Goal: Information Seeking & Learning: Check status

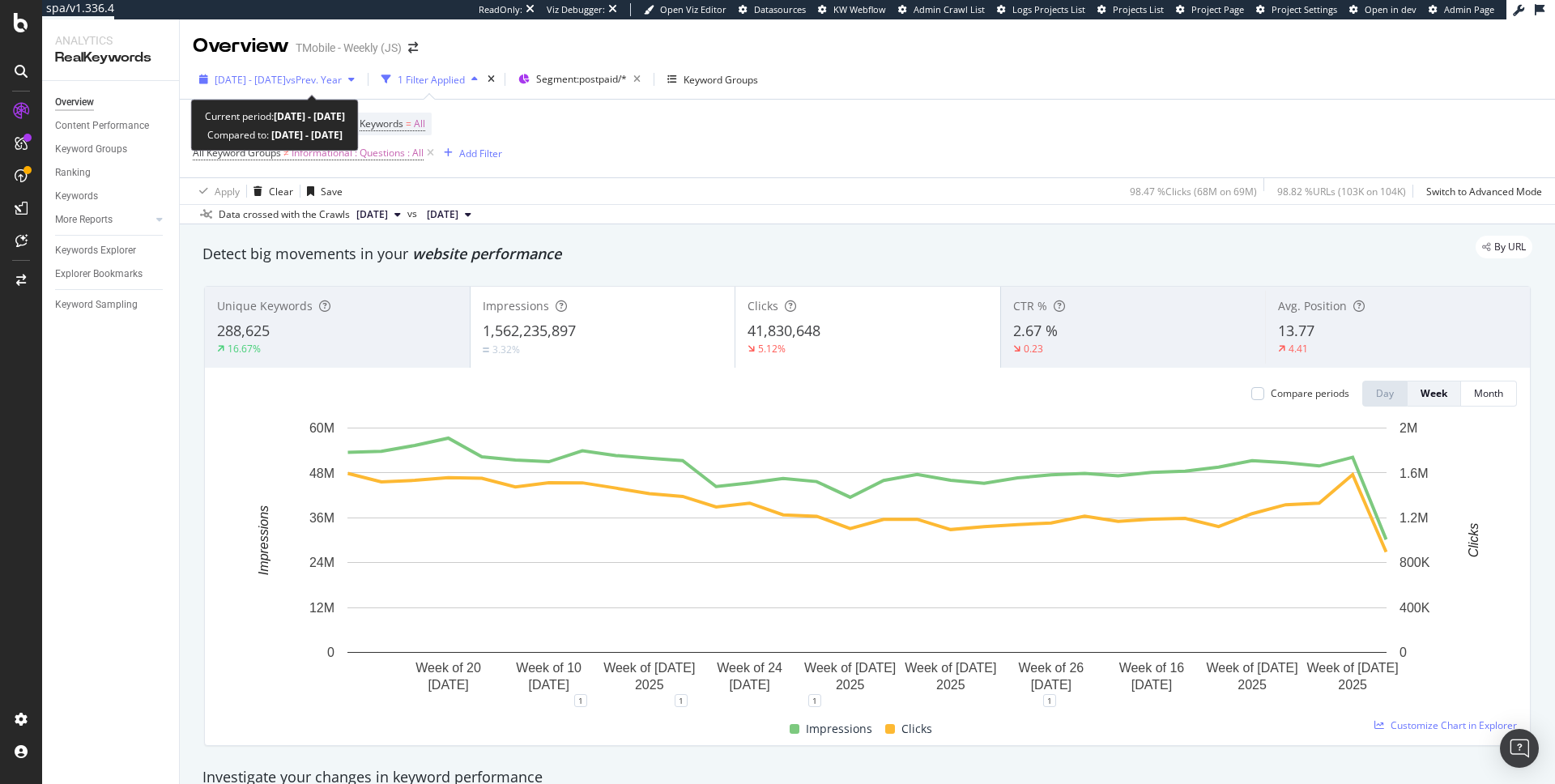
click at [281, 77] on span "2024 Dec. 30th - 2025 Aug. 7th" at bounding box center [250, 80] width 71 height 14
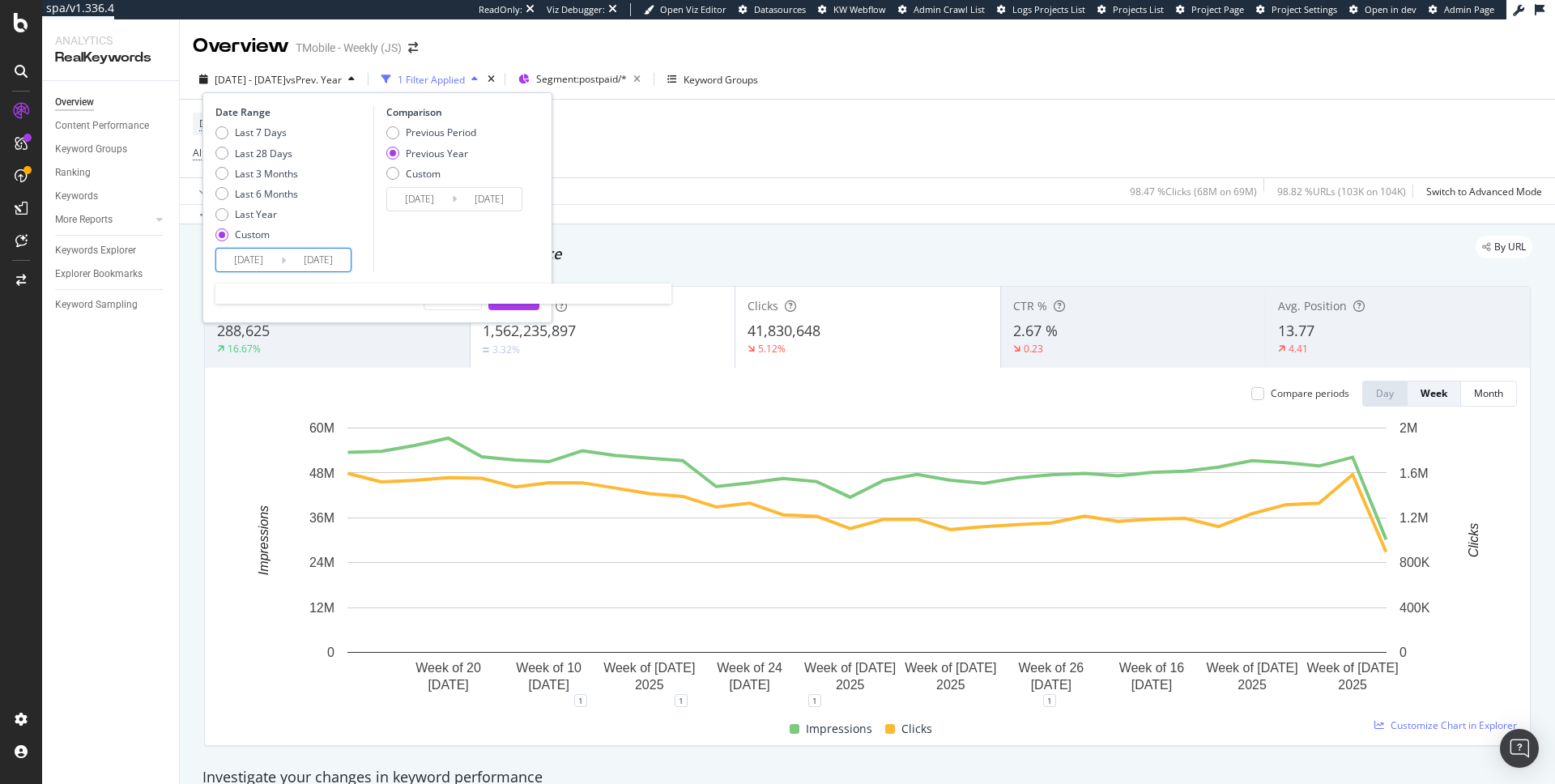
click at [342, 260] on input "[DATE]" at bounding box center [318, 260] width 65 height 22
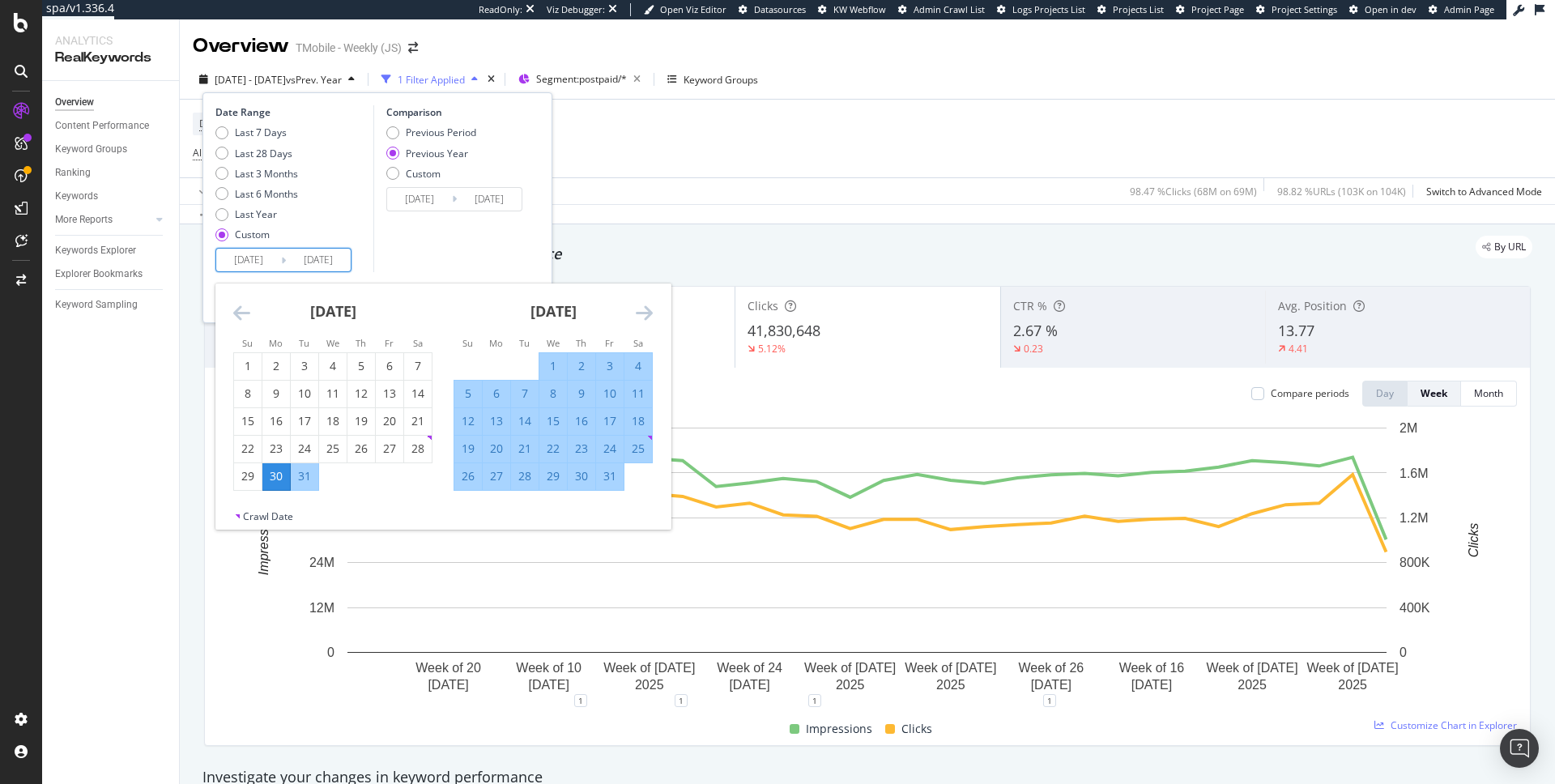
click at [543, 366] on div "1" at bounding box center [553, 366] width 27 height 16
type input "2025/01/01"
type input "2024/01/03"
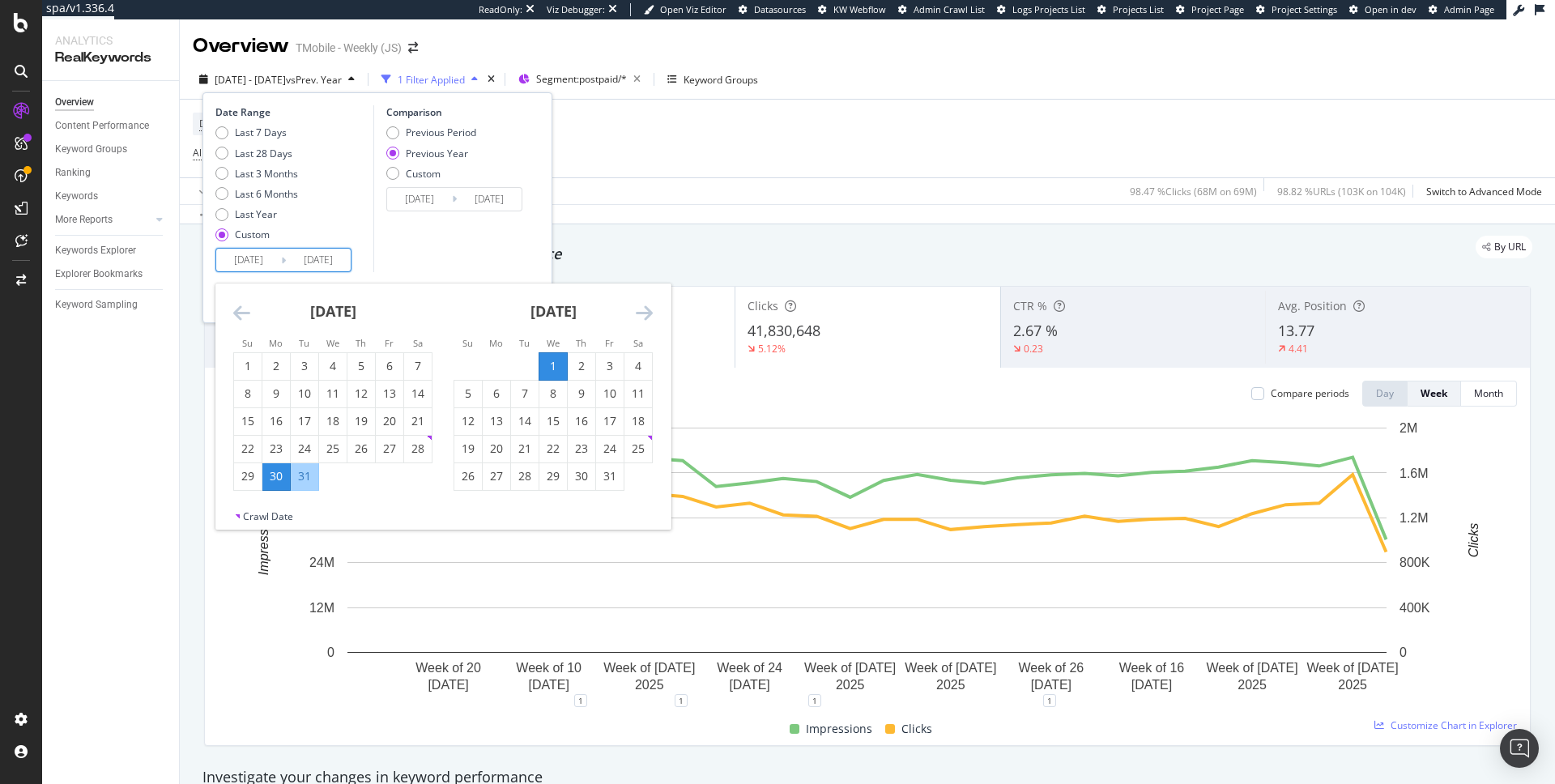
click at [269, 254] on input "2024/12/30" at bounding box center [248, 260] width 65 height 22
click at [558, 361] on div "1" at bounding box center [553, 366] width 27 height 16
type input "2025/01/01"
type input "2024/01/03"
click at [648, 304] on icon "Move forward to switch to the next month." at bounding box center [645, 312] width 17 height 20
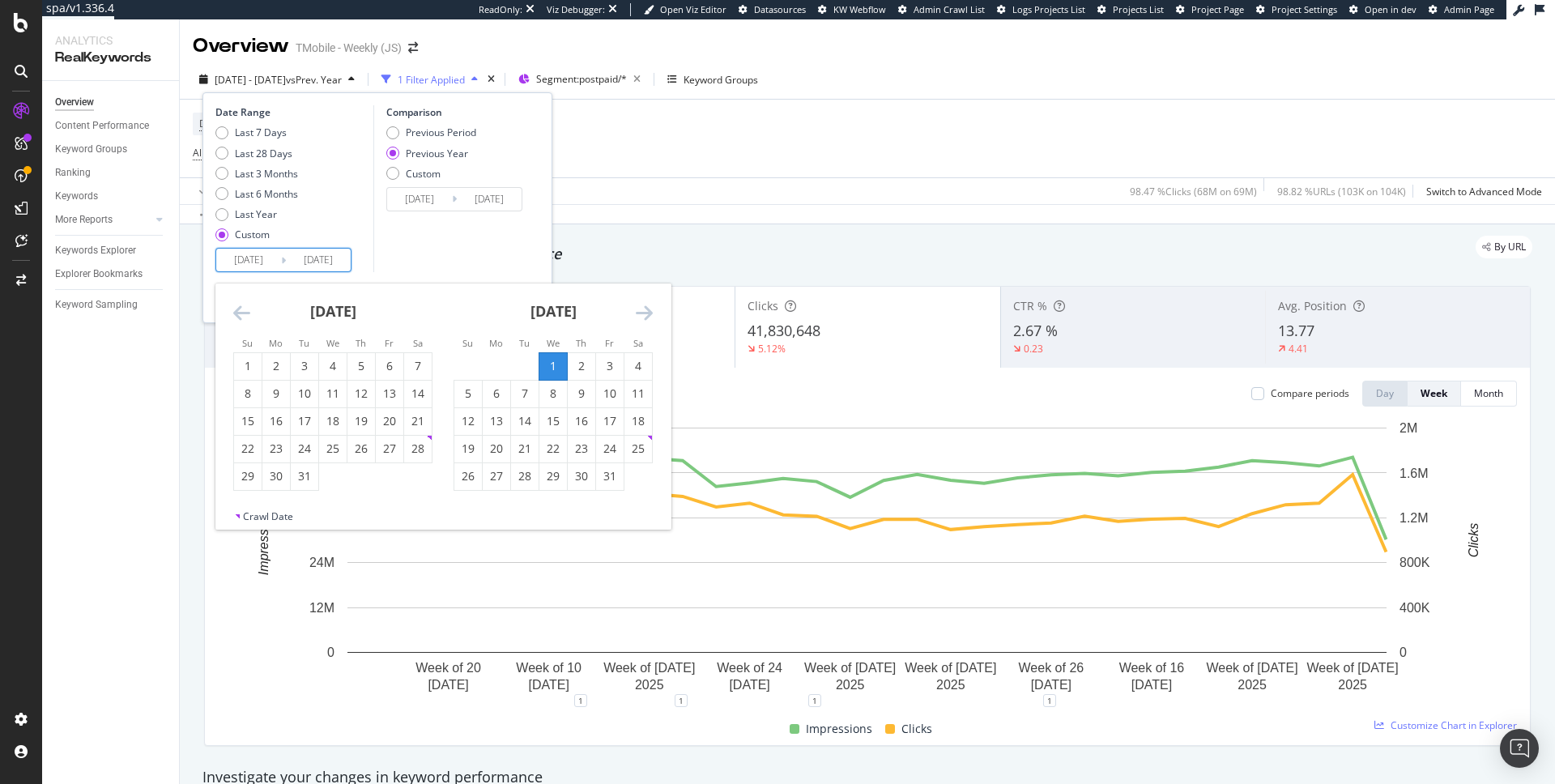
click at [648, 304] on icon "Move forward to switch to the next month." at bounding box center [645, 312] width 17 height 20
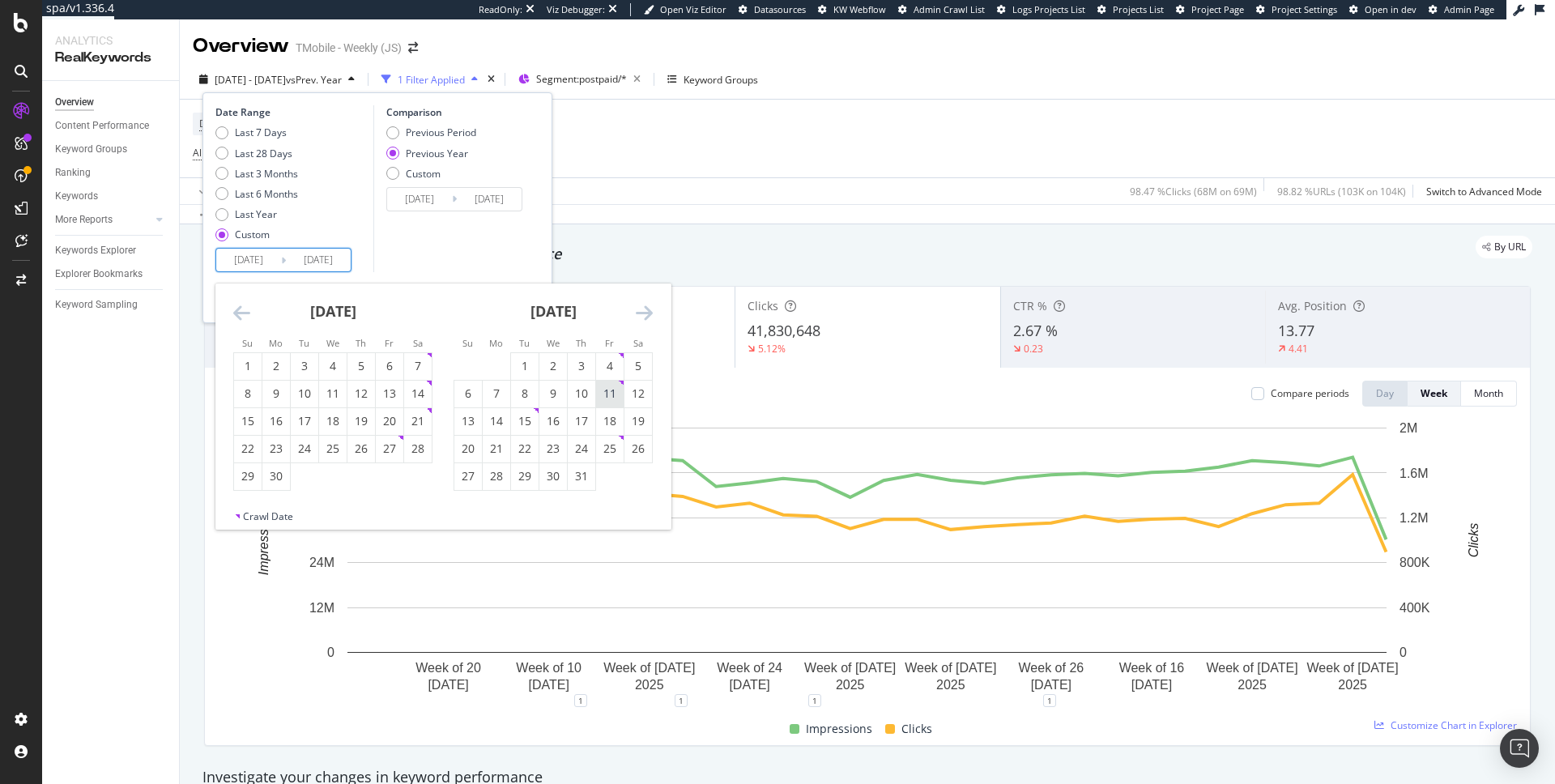
click at [611, 392] on div "11" at bounding box center [609, 393] width 27 height 16
type input "2025/07/11"
type input "2024/07/12"
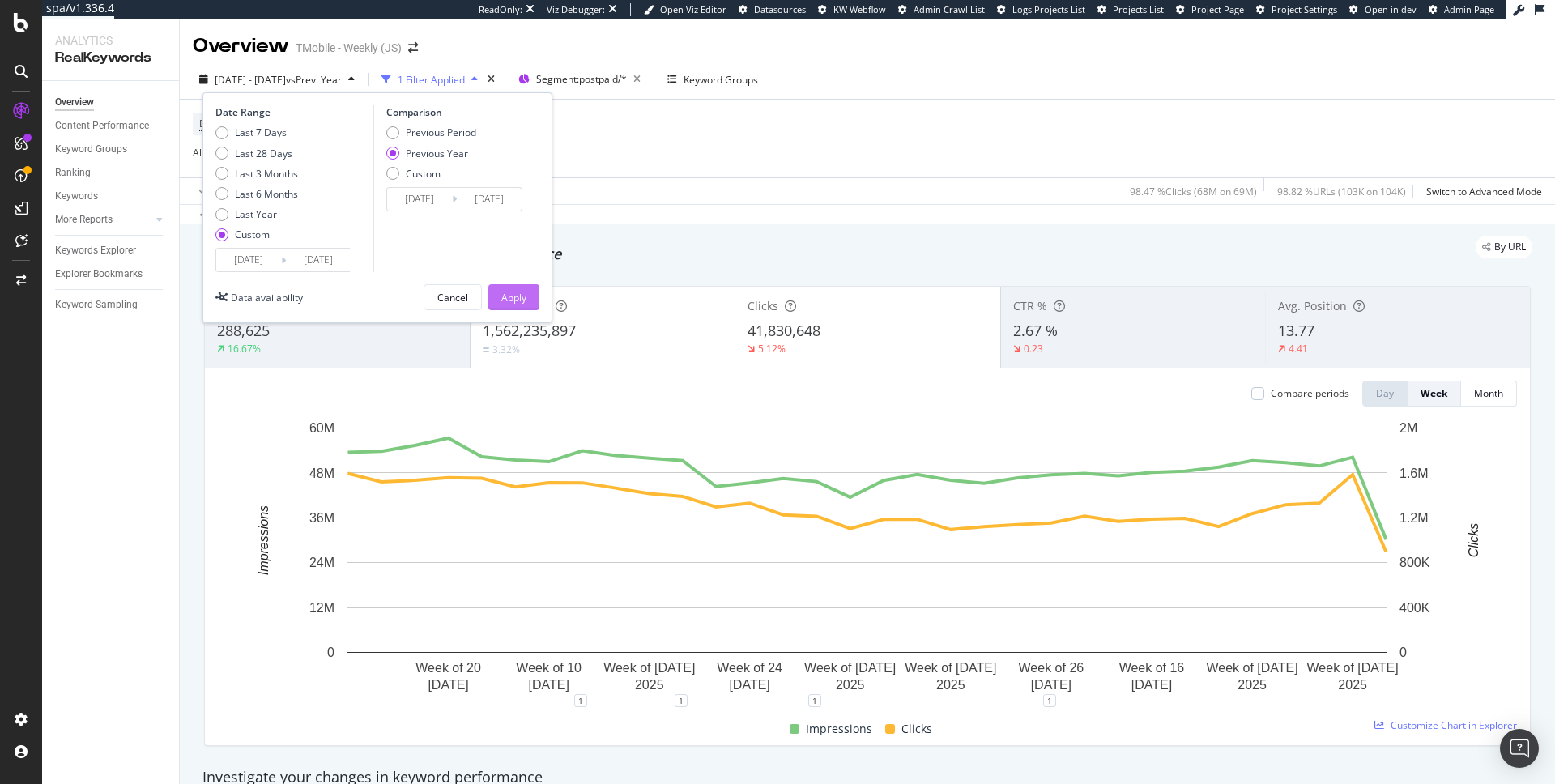
click at [511, 292] on div "Apply" at bounding box center [514, 298] width 25 height 14
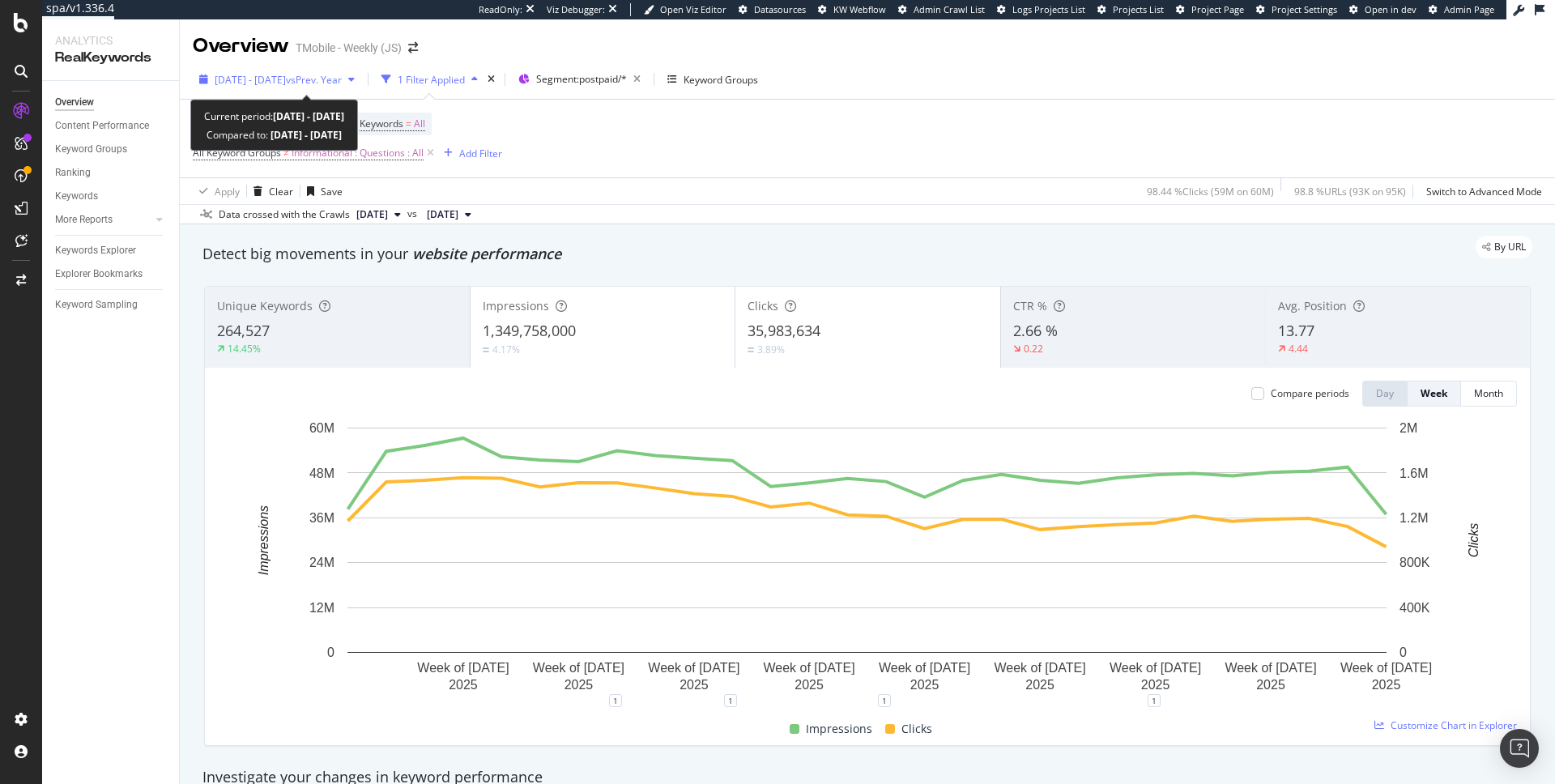
click at [277, 74] on span "2025 Jan. 1st - 2025 Jul. 11th" at bounding box center [250, 80] width 71 height 14
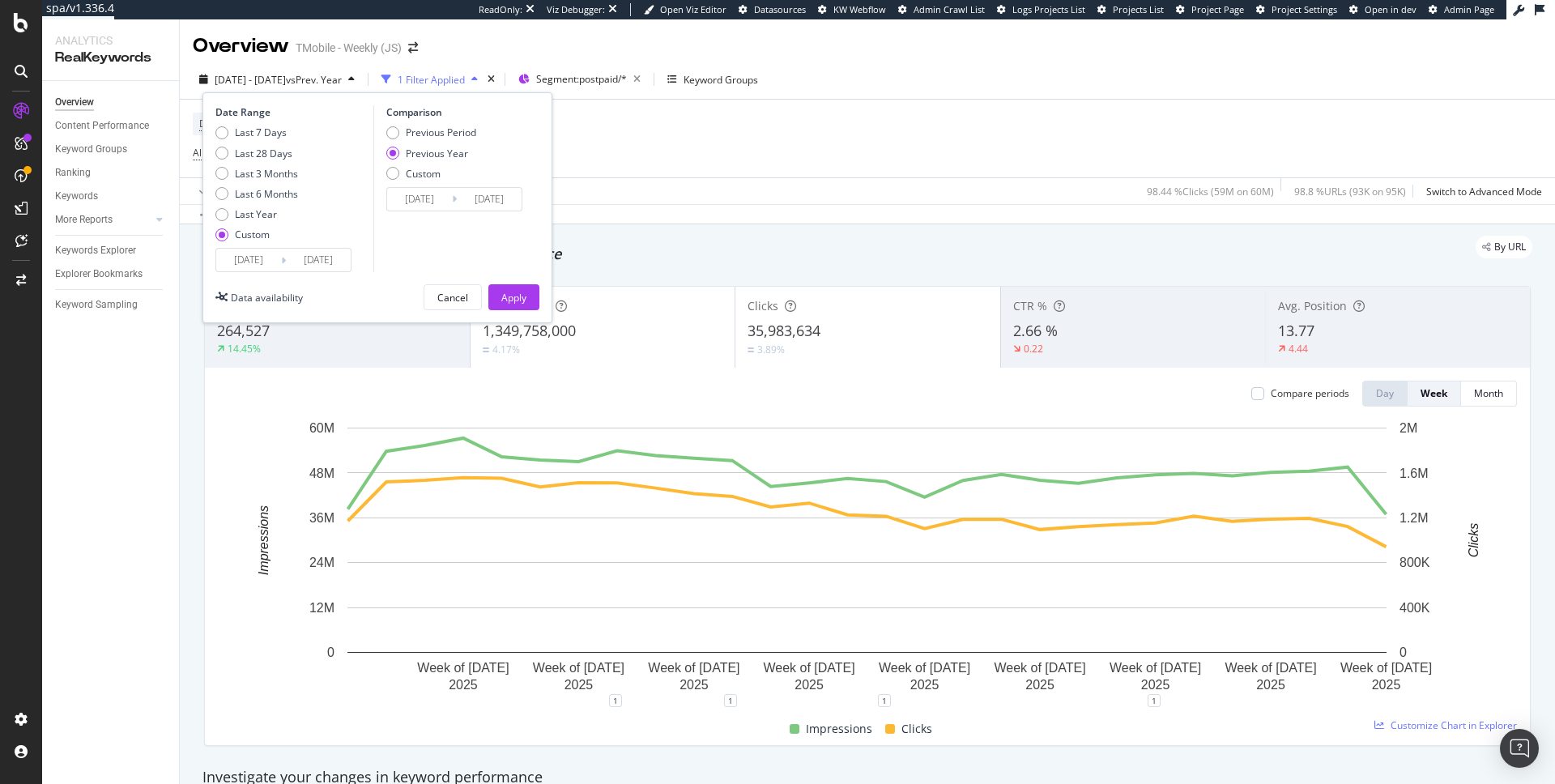
click at [336, 262] on input "2025/07/11" at bounding box center [318, 260] width 65 height 22
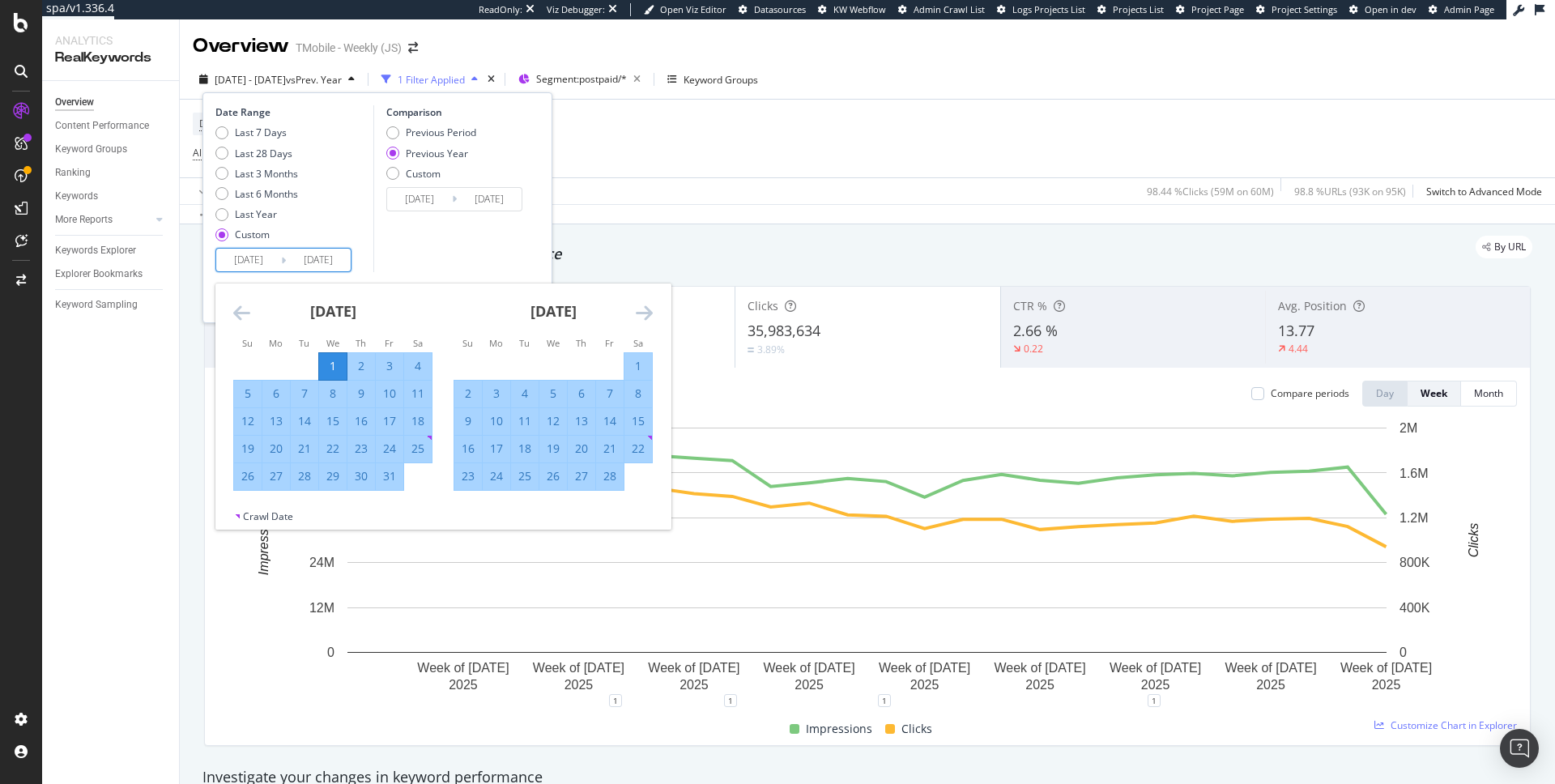
type input "2025/07/11"
type input "2024/07/19"
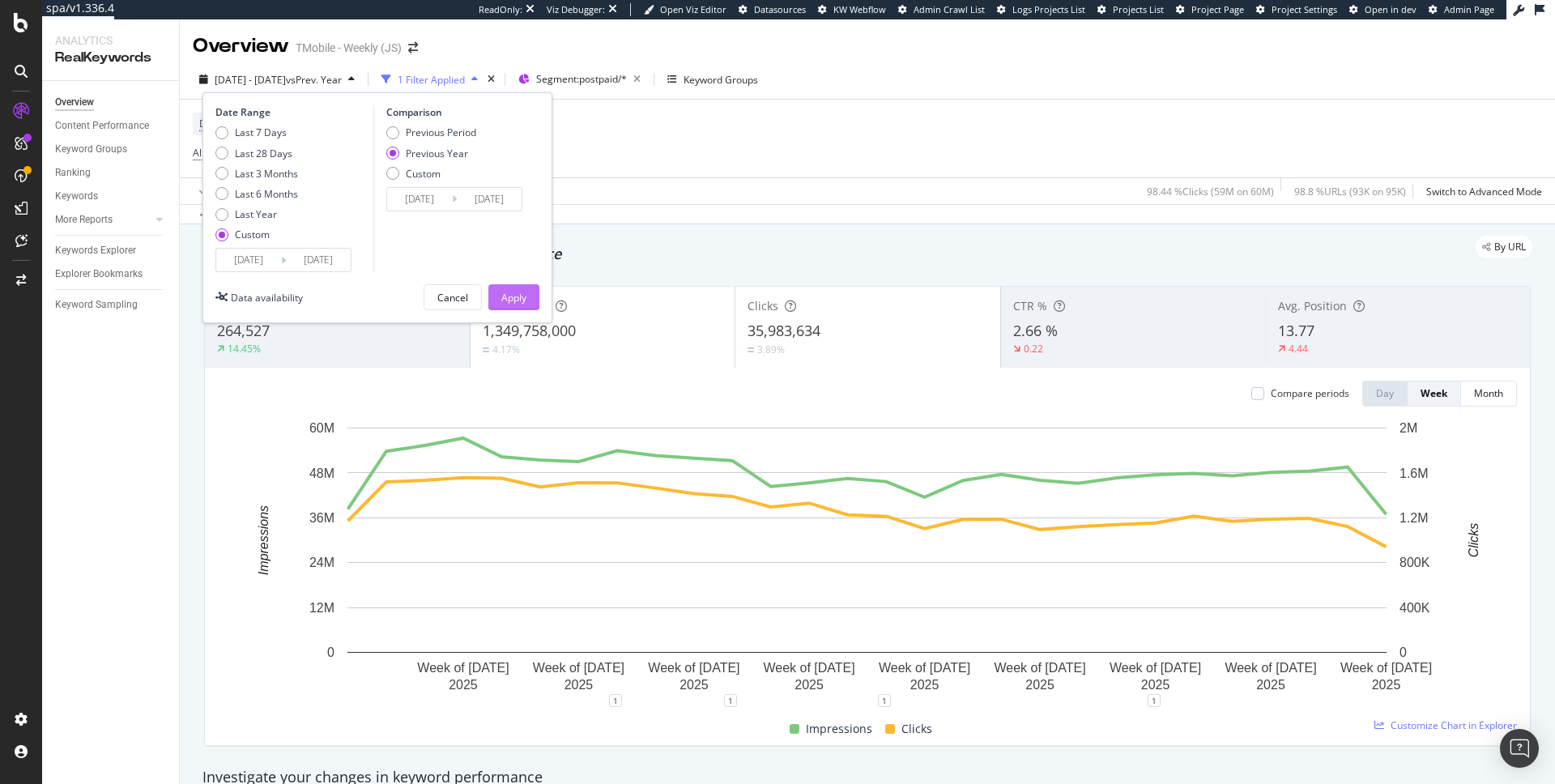
type input "2025/07/18"
click at [517, 302] on div "Apply" at bounding box center [514, 298] width 25 height 14
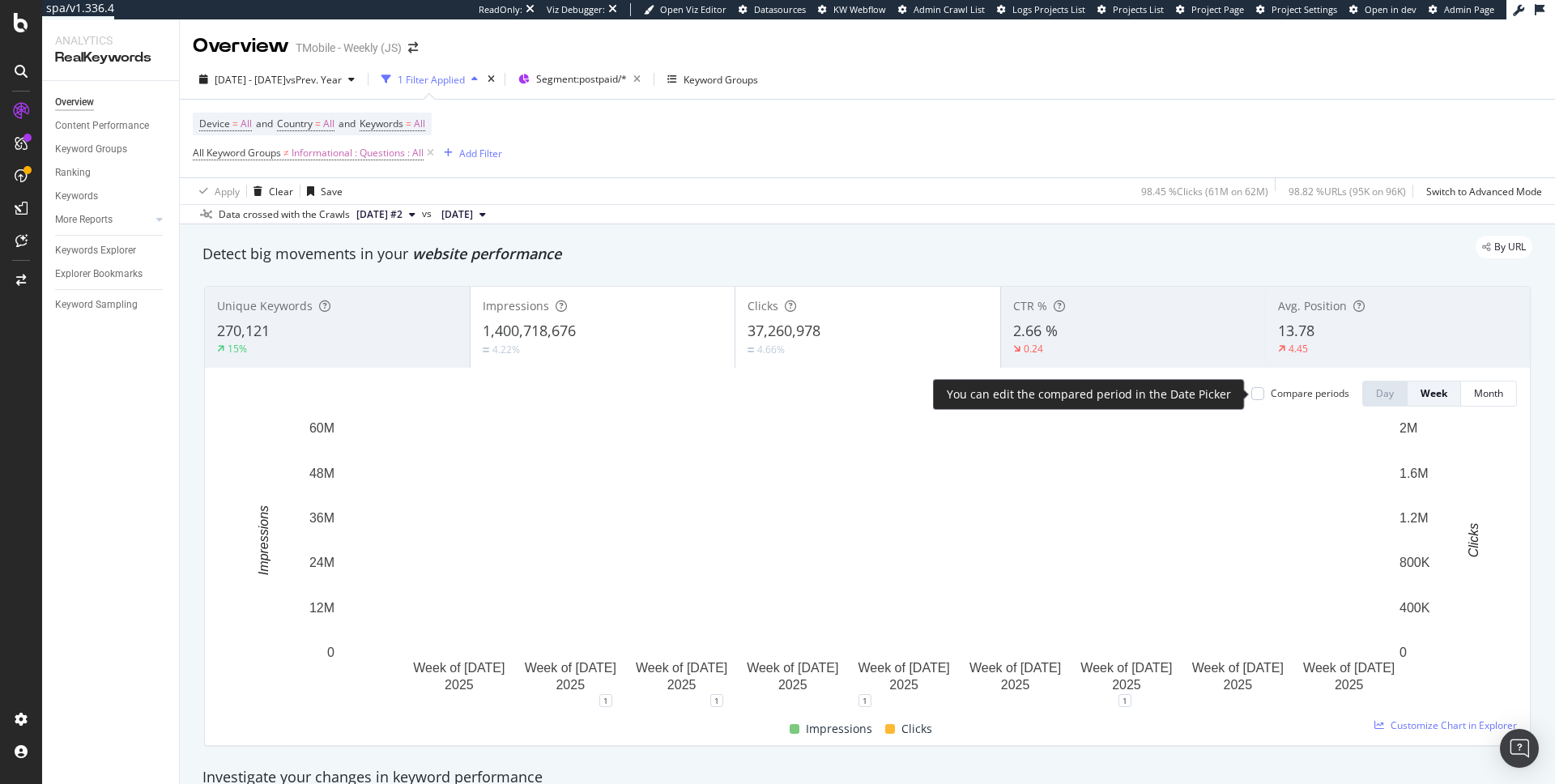
click at [1271, 395] on div "Compare periods" at bounding box center [1310, 393] width 79 height 14
click at [1271, 394] on div "Compare periods" at bounding box center [1310, 393] width 79 height 14
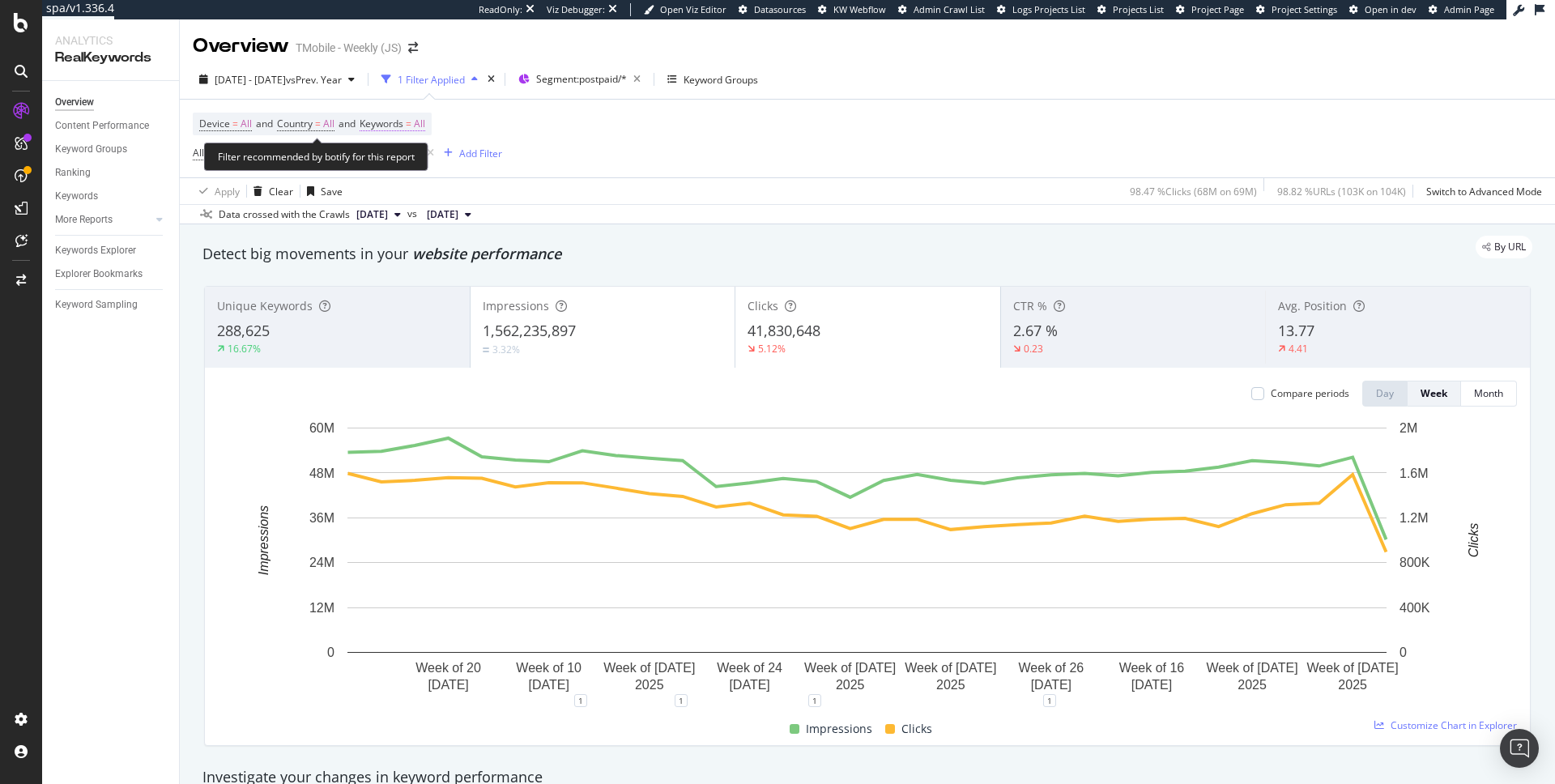
click at [425, 123] on span "All" at bounding box center [419, 123] width 11 height 22
click at [401, 161] on div "button" at bounding box center [411, 163] width 20 height 9
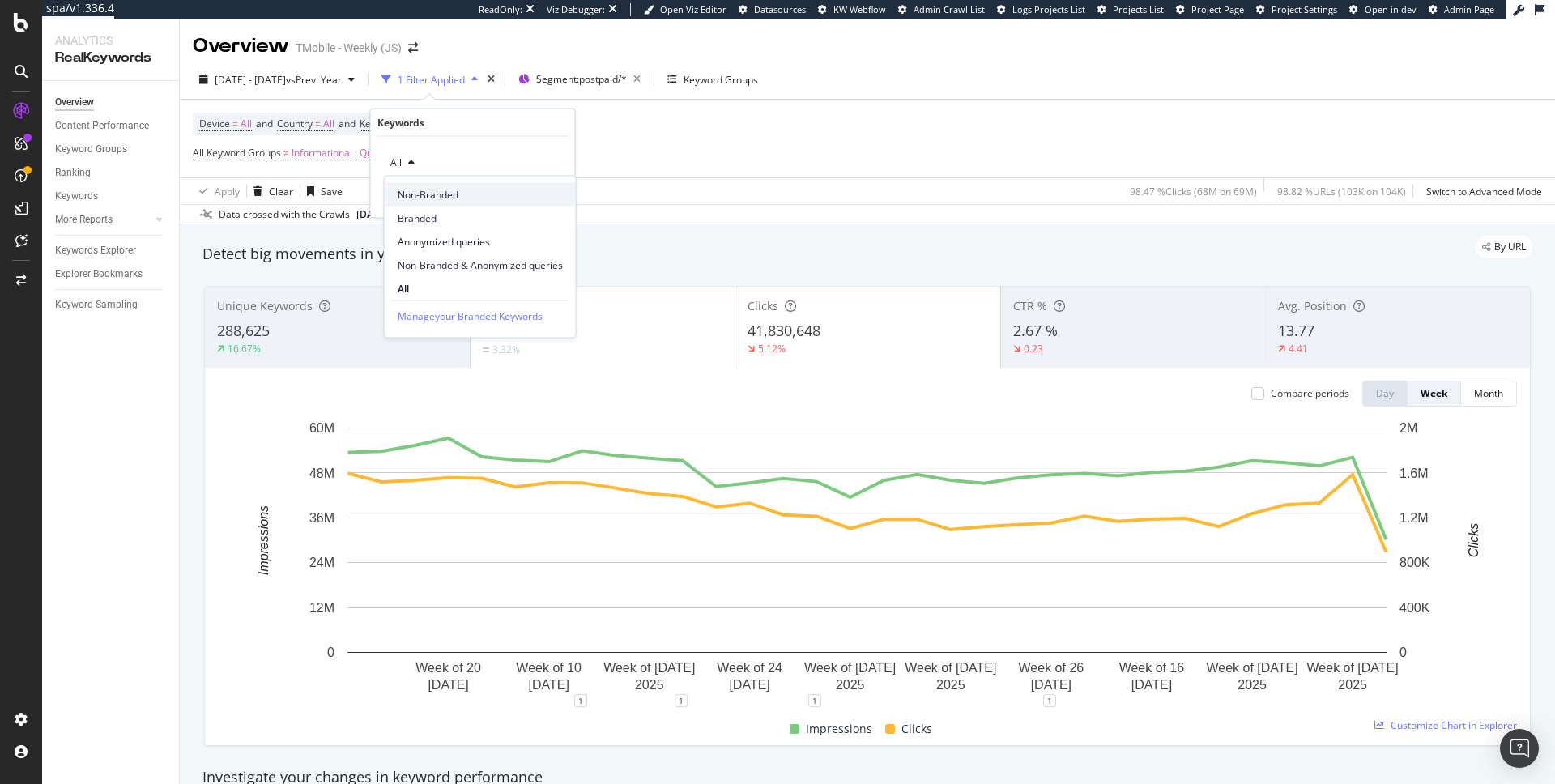
click at [409, 199] on span "Non-Branded" at bounding box center [480, 195] width 166 height 15
click at [409, 199] on div "Cancel" at bounding box center [413, 196] width 31 height 14
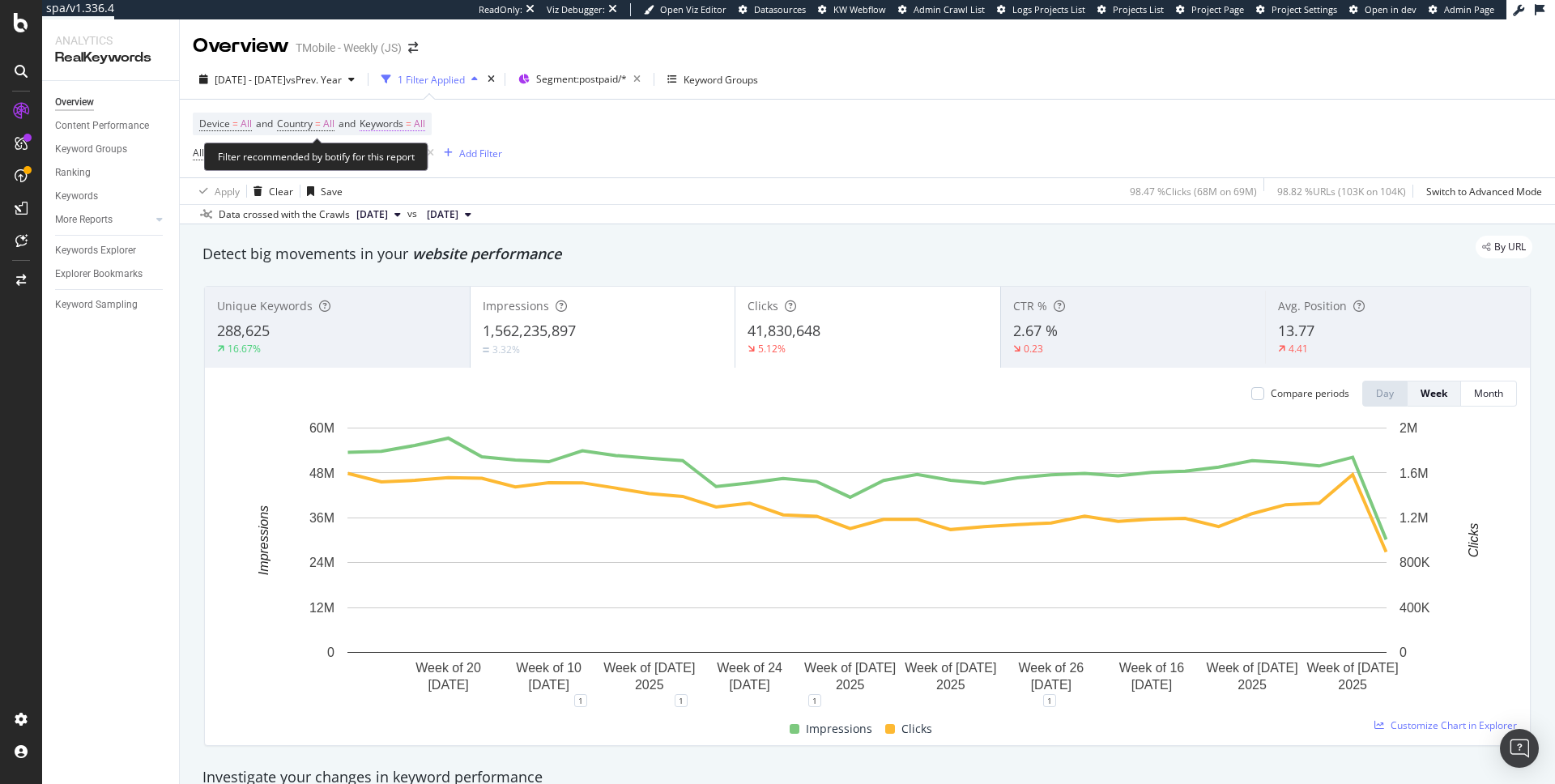
click at [425, 120] on span "All" at bounding box center [419, 123] width 11 height 22
click at [408, 165] on icon "button" at bounding box center [411, 163] width 7 height 9
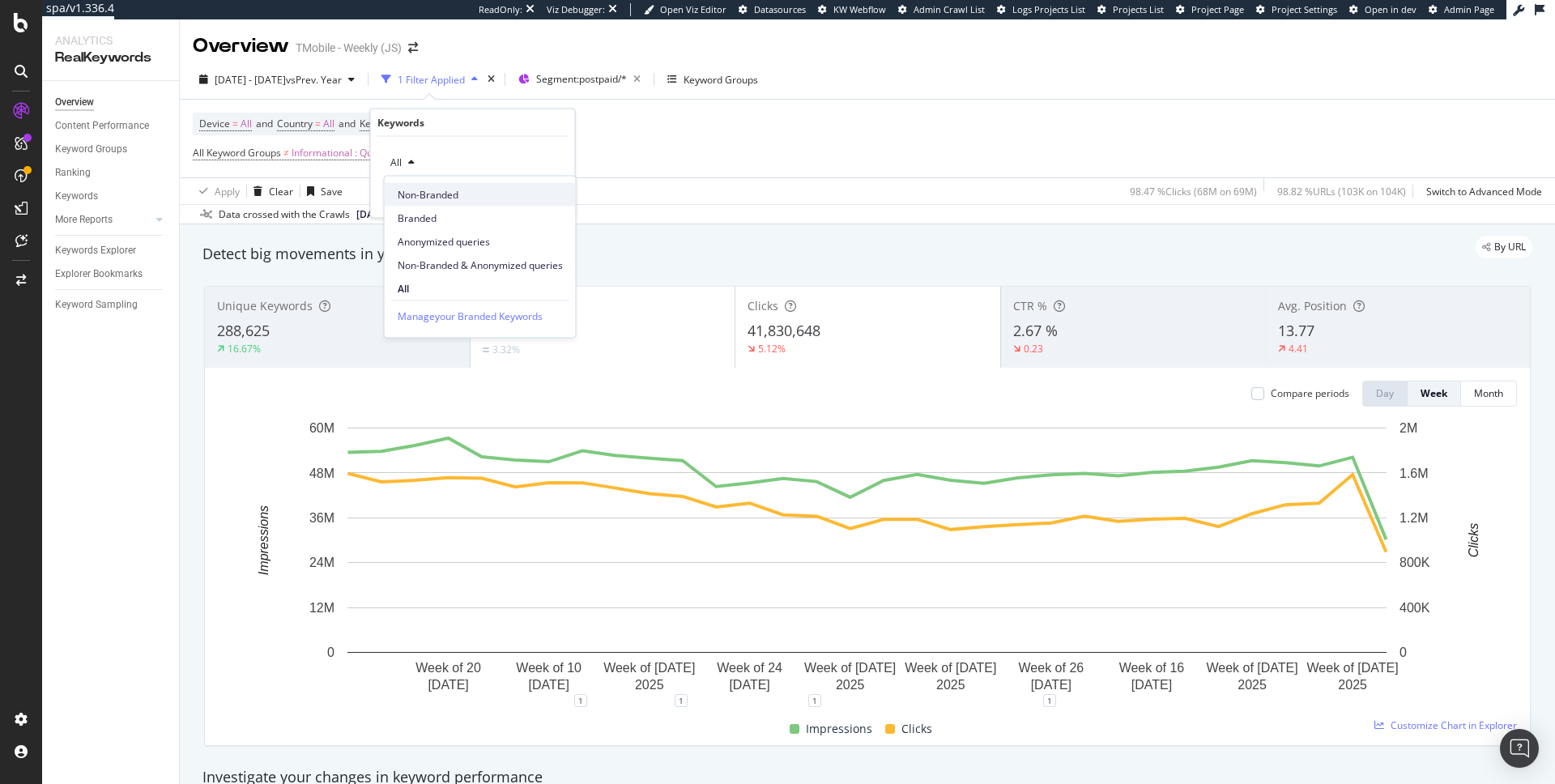
click at [432, 186] on div "Non-Branded" at bounding box center [480, 195] width 191 height 23
click at [540, 196] on div "Apply" at bounding box center [549, 196] width 25 height 14
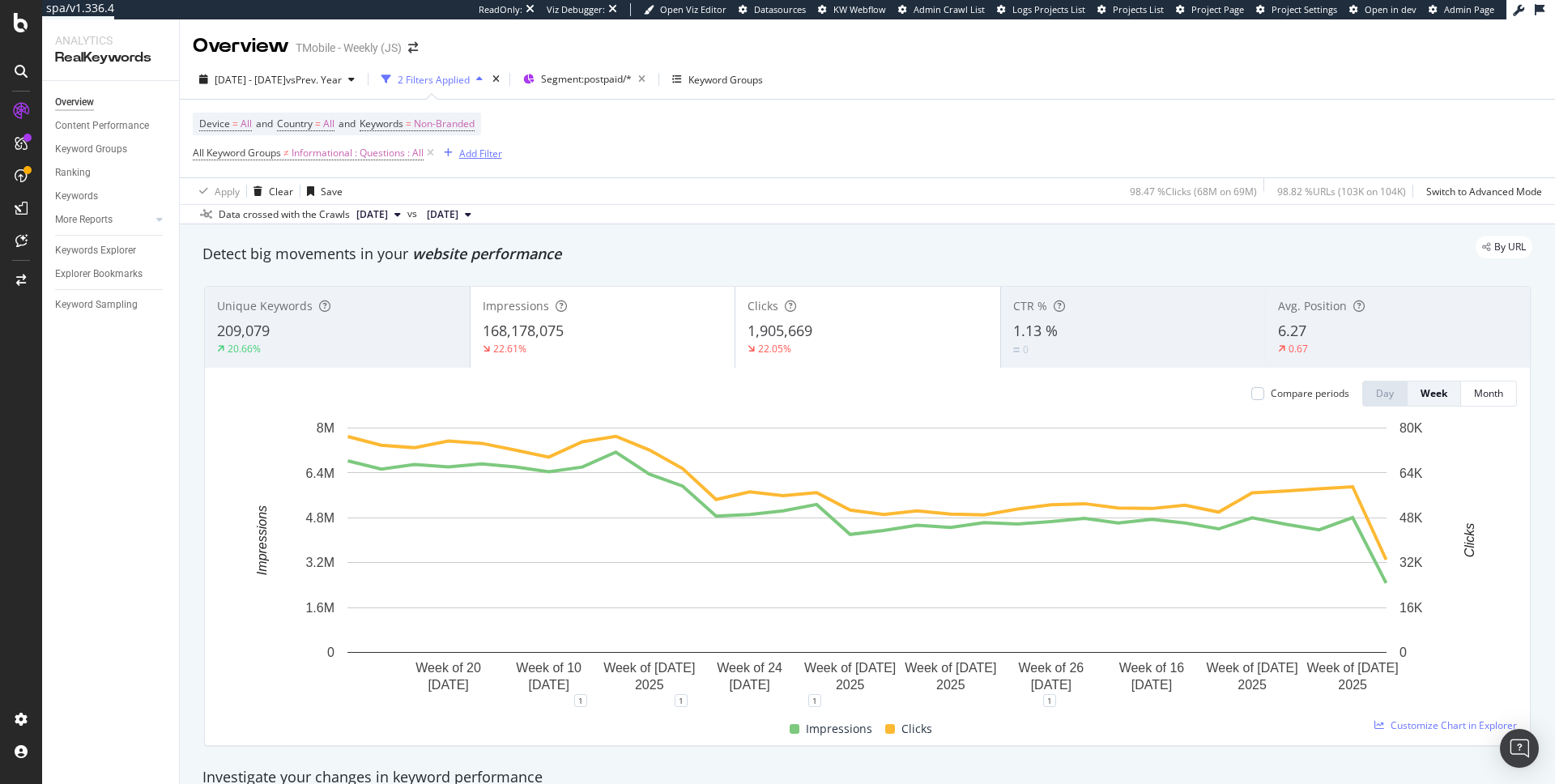
click at [472, 157] on div "Add Filter" at bounding box center [481, 153] width 43 height 14
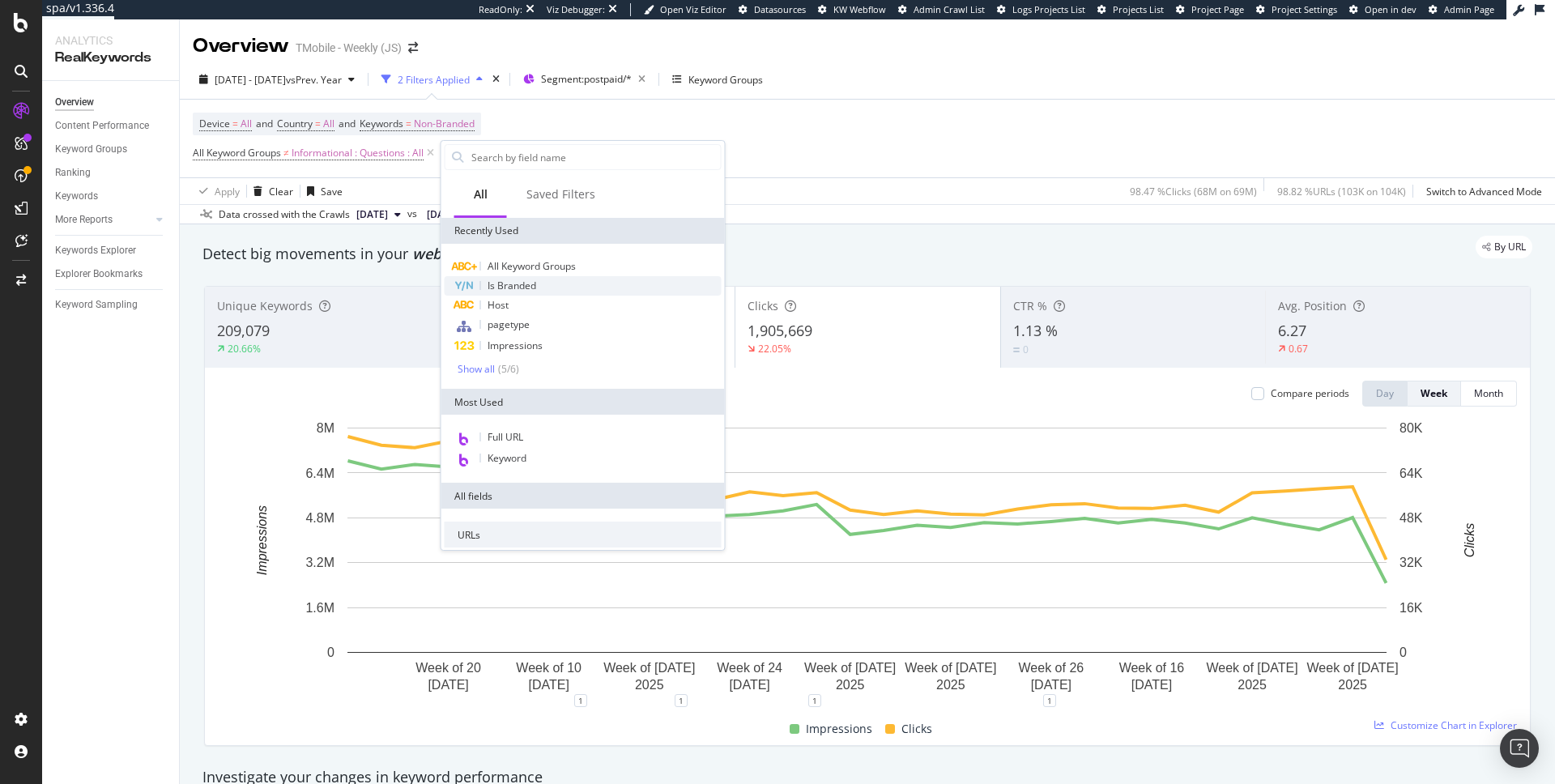
click at [497, 285] on span "Is Branded" at bounding box center [512, 285] width 49 height 14
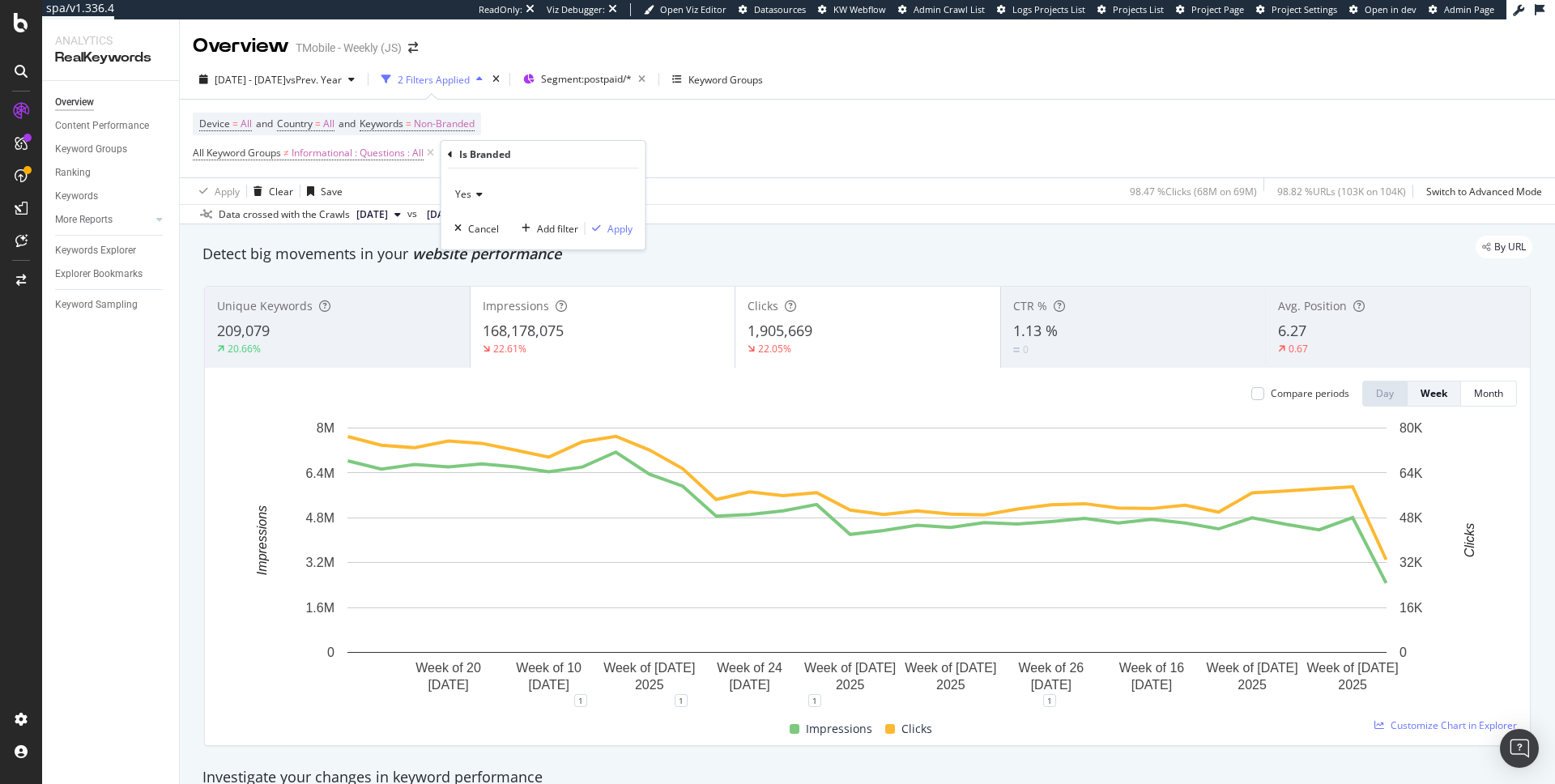
click at [469, 195] on span "Yes" at bounding box center [462, 194] width 16 height 14
click at [467, 239] on div "No" at bounding box center [545, 248] width 173 height 22
click at [612, 221] on div "Apply" at bounding box center [609, 228] width 47 height 15
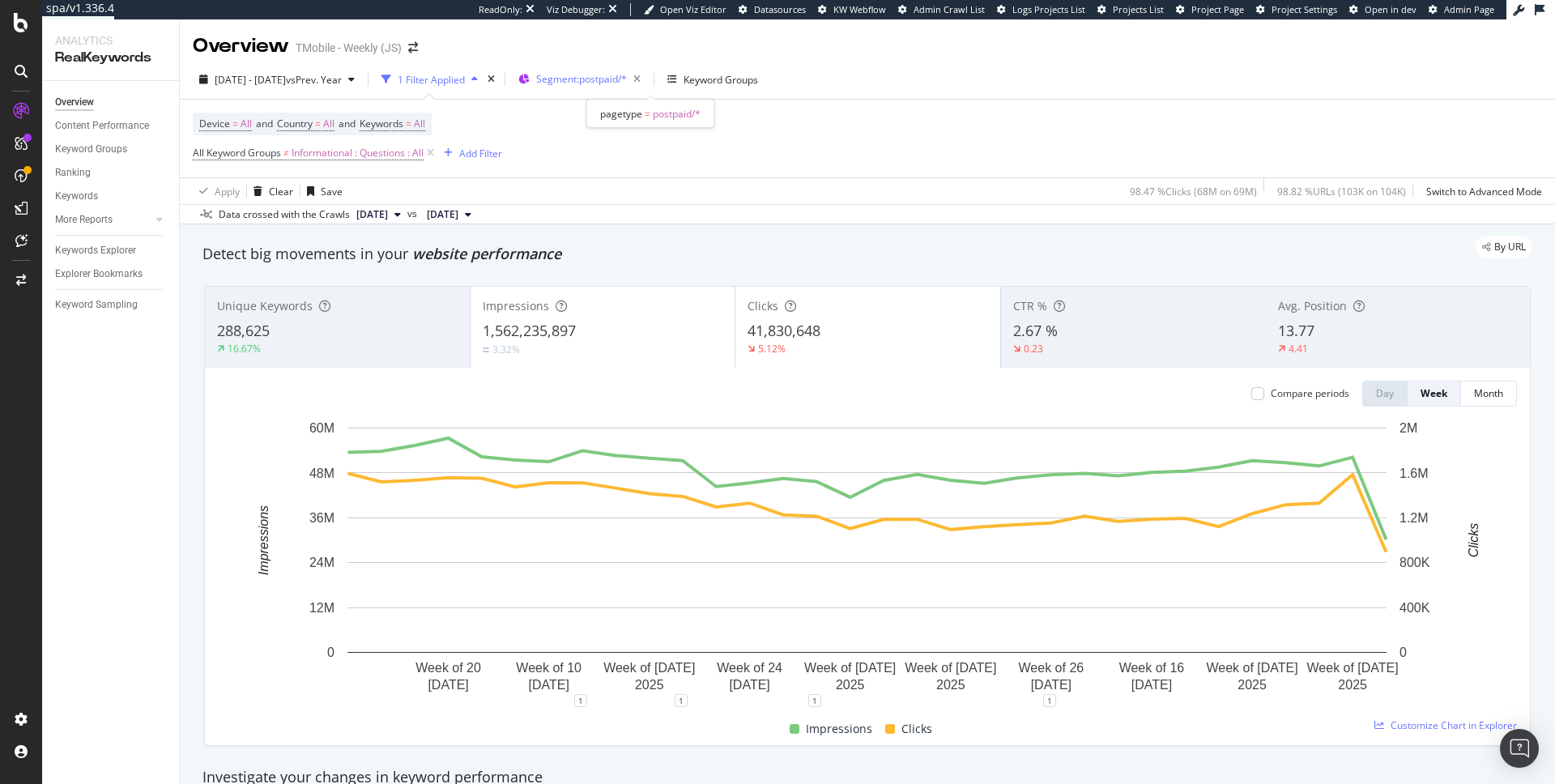
click at [627, 84] on span "Segment: postpaid/*" at bounding box center [581, 79] width 91 height 14
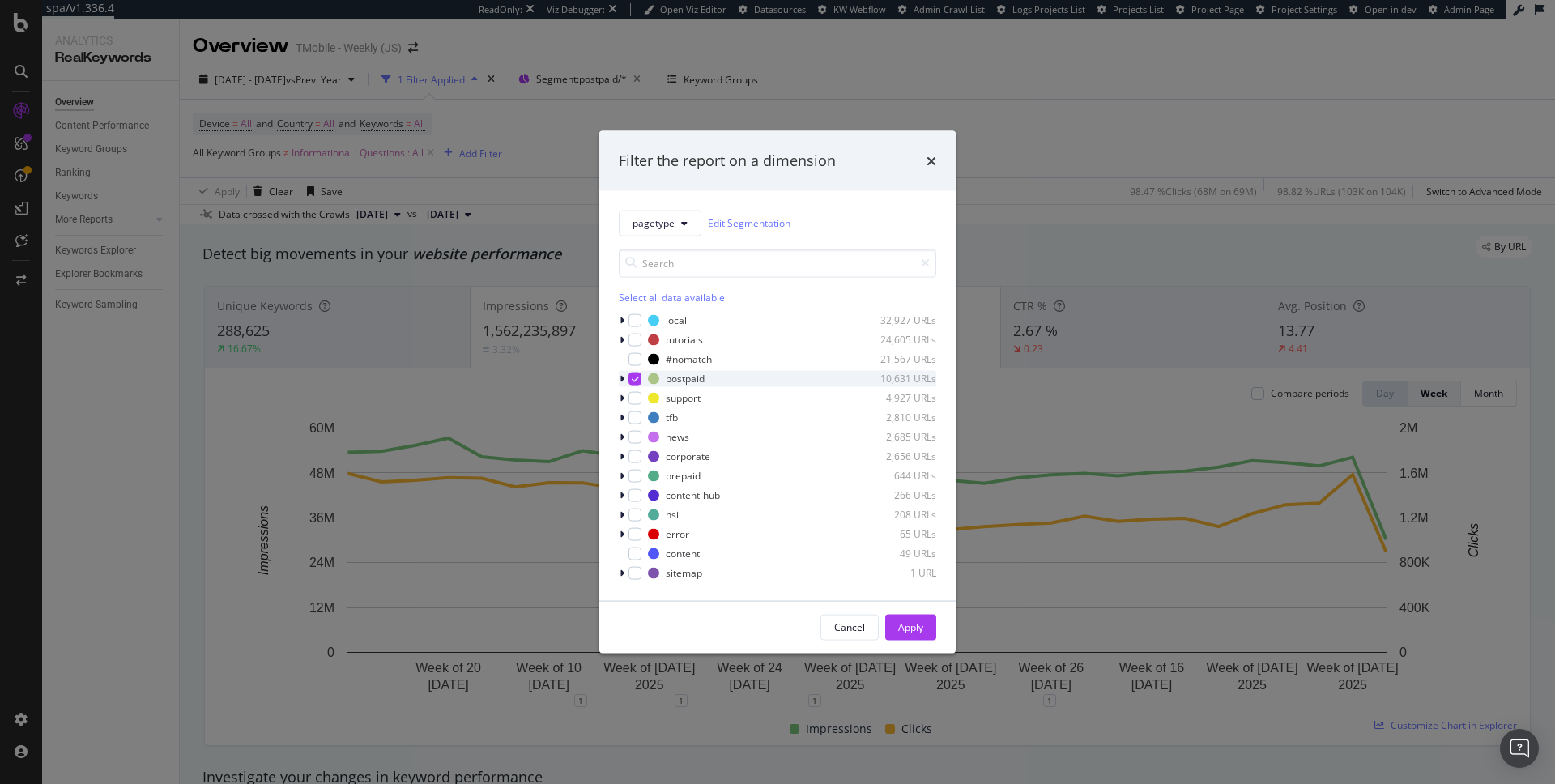
click at [632, 379] on icon "modal" at bounding box center [635, 378] width 7 height 8
click at [636, 415] on div "modal" at bounding box center [635, 417] width 13 height 13
click at [917, 623] on div "Apply" at bounding box center [910, 627] width 25 height 14
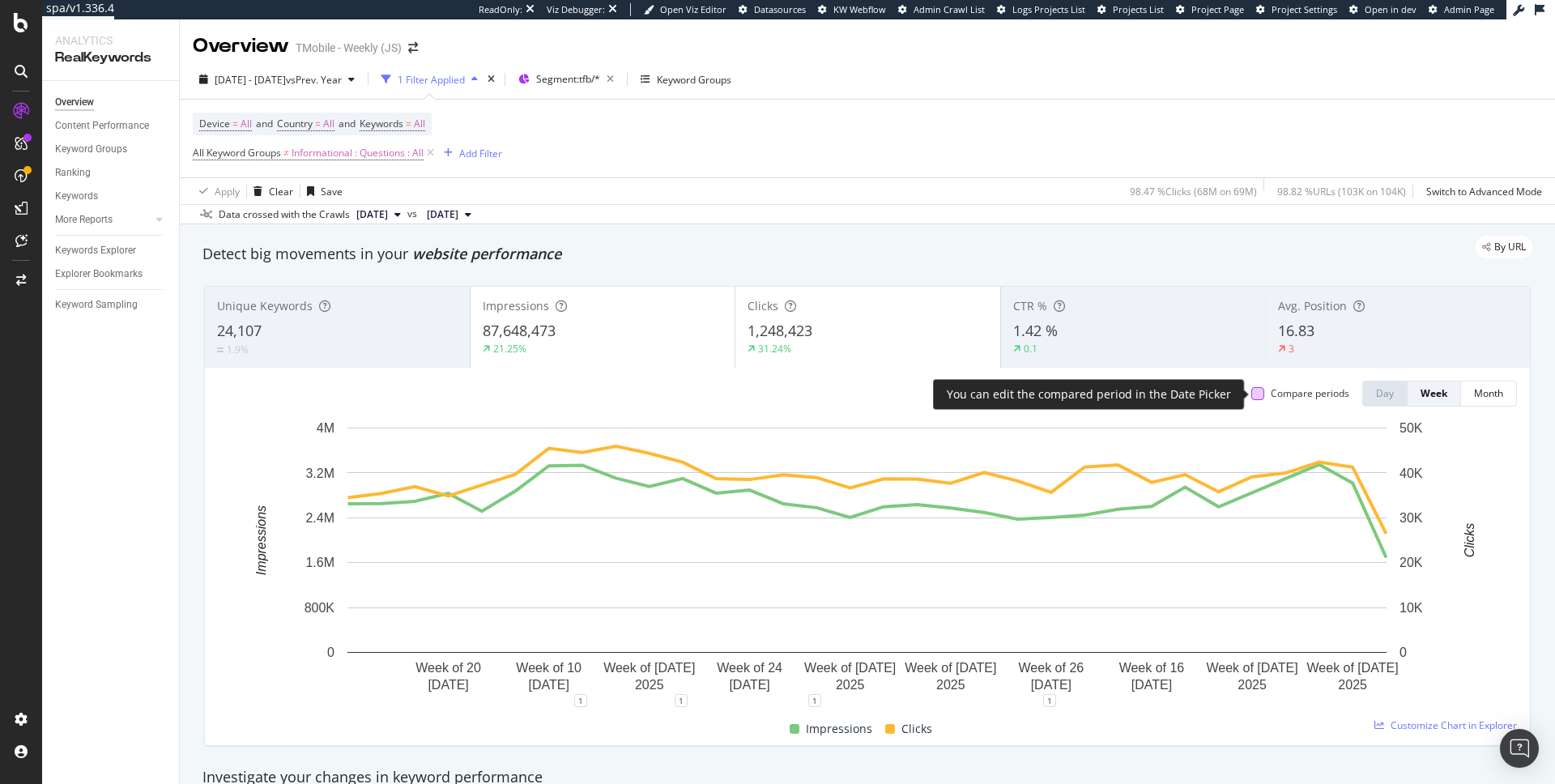
click at [1259, 396] on div at bounding box center [1257, 394] width 13 height 13
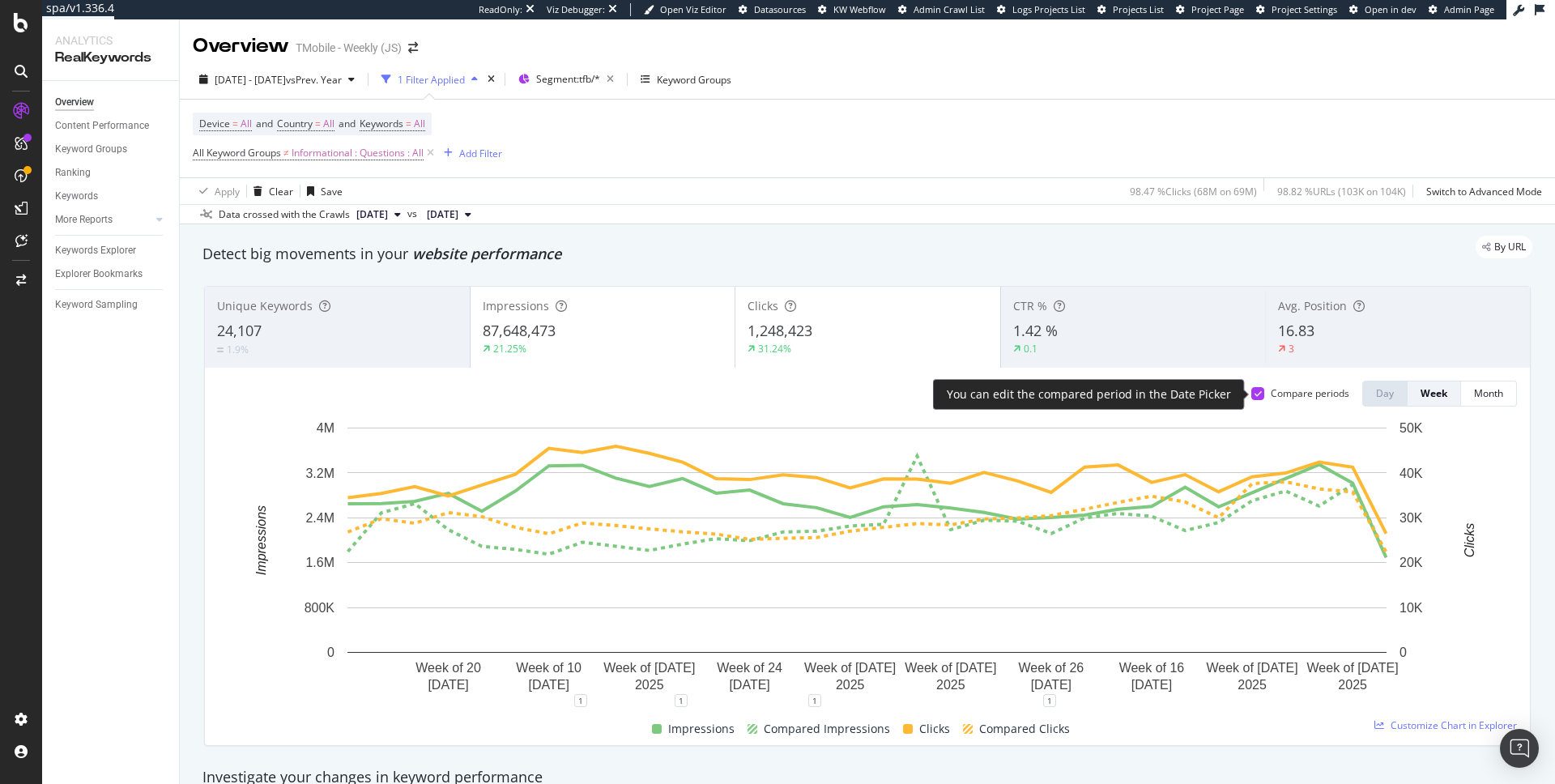
click at [1259, 396] on icon at bounding box center [1258, 393] width 7 height 8
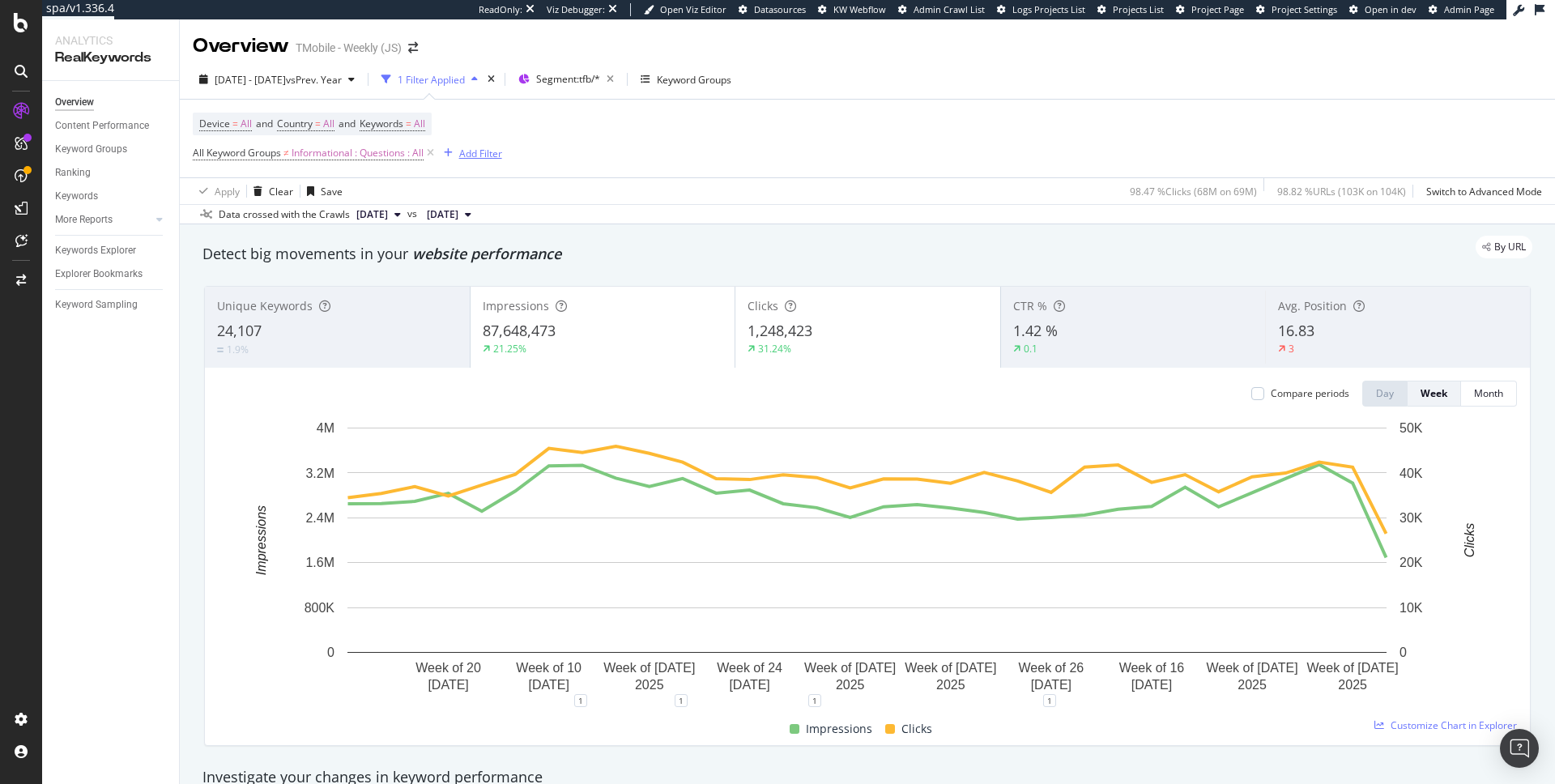
click at [465, 154] on div "Add Filter" at bounding box center [481, 153] width 43 height 14
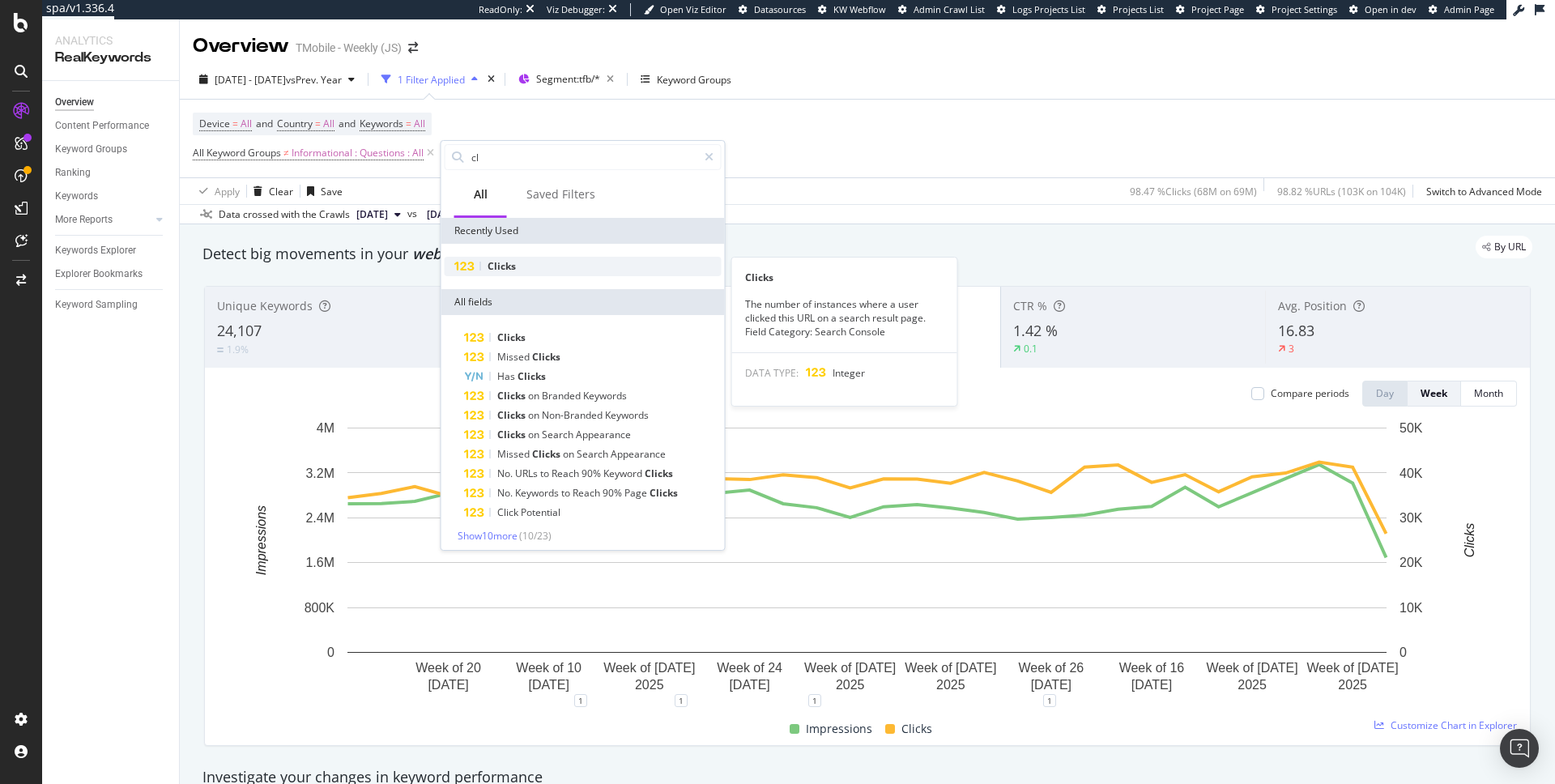
type input "c"
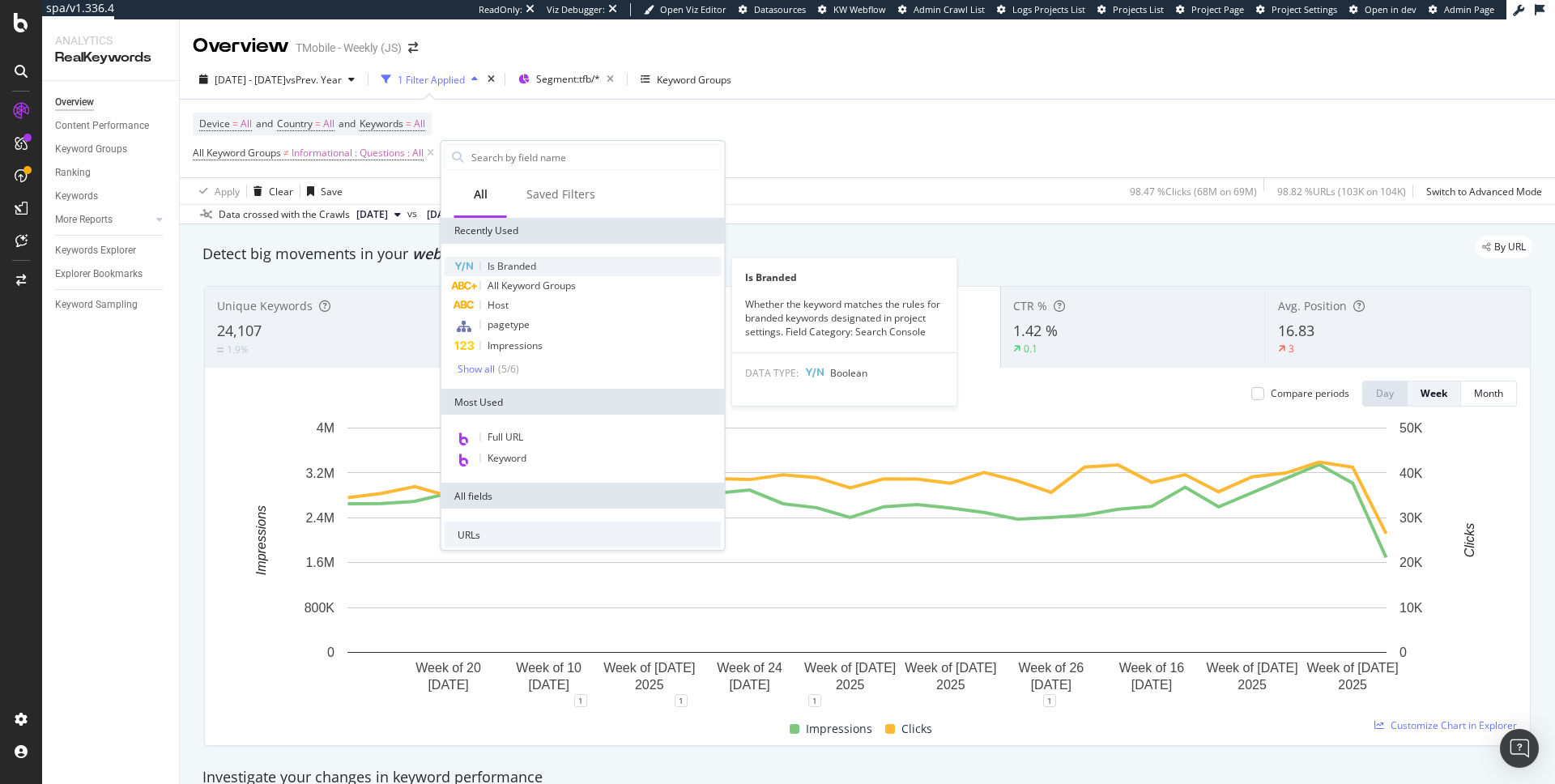
click at [528, 264] on span "Is Branded" at bounding box center [512, 266] width 49 height 14
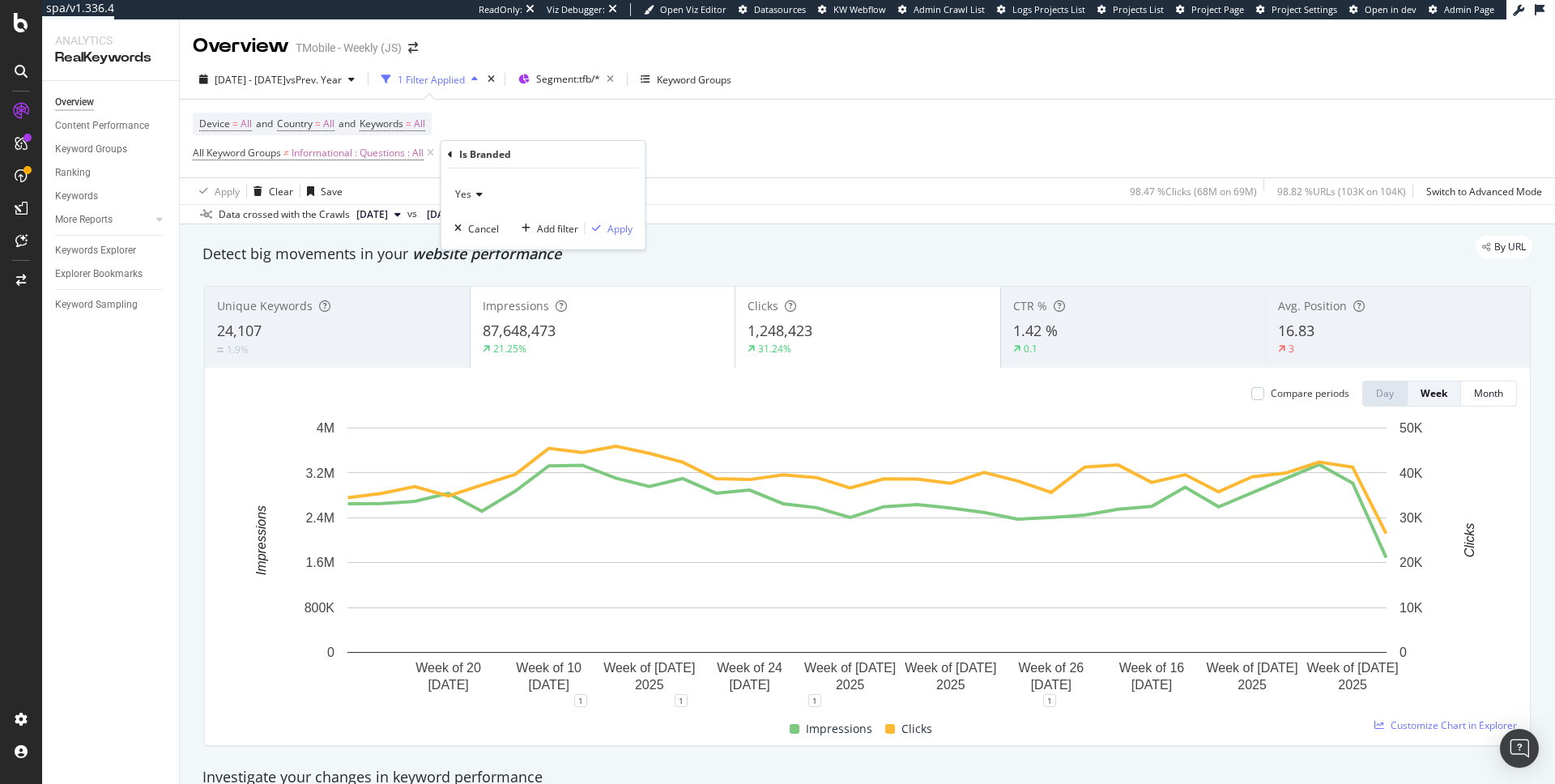
click at [465, 187] on span "Yes" at bounding box center [462, 194] width 16 height 14
click at [478, 224] on span "Yes" at bounding box center [470, 227] width 16 height 14
click at [609, 220] on button "Apply" at bounding box center [609, 227] width 47 height 16
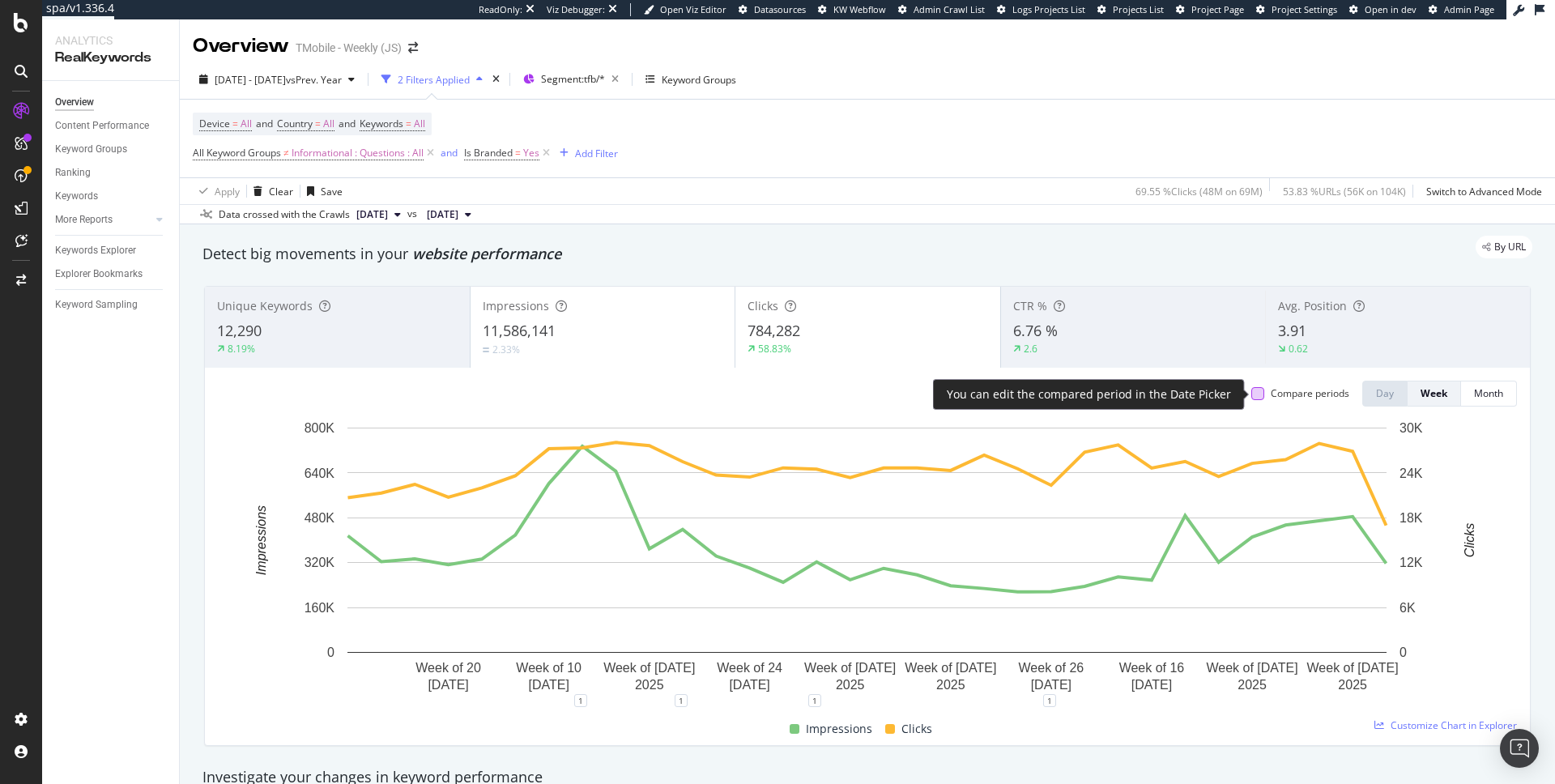
click at [1257, 393] on div at bounding box center [1257, 394] width 13 height 13
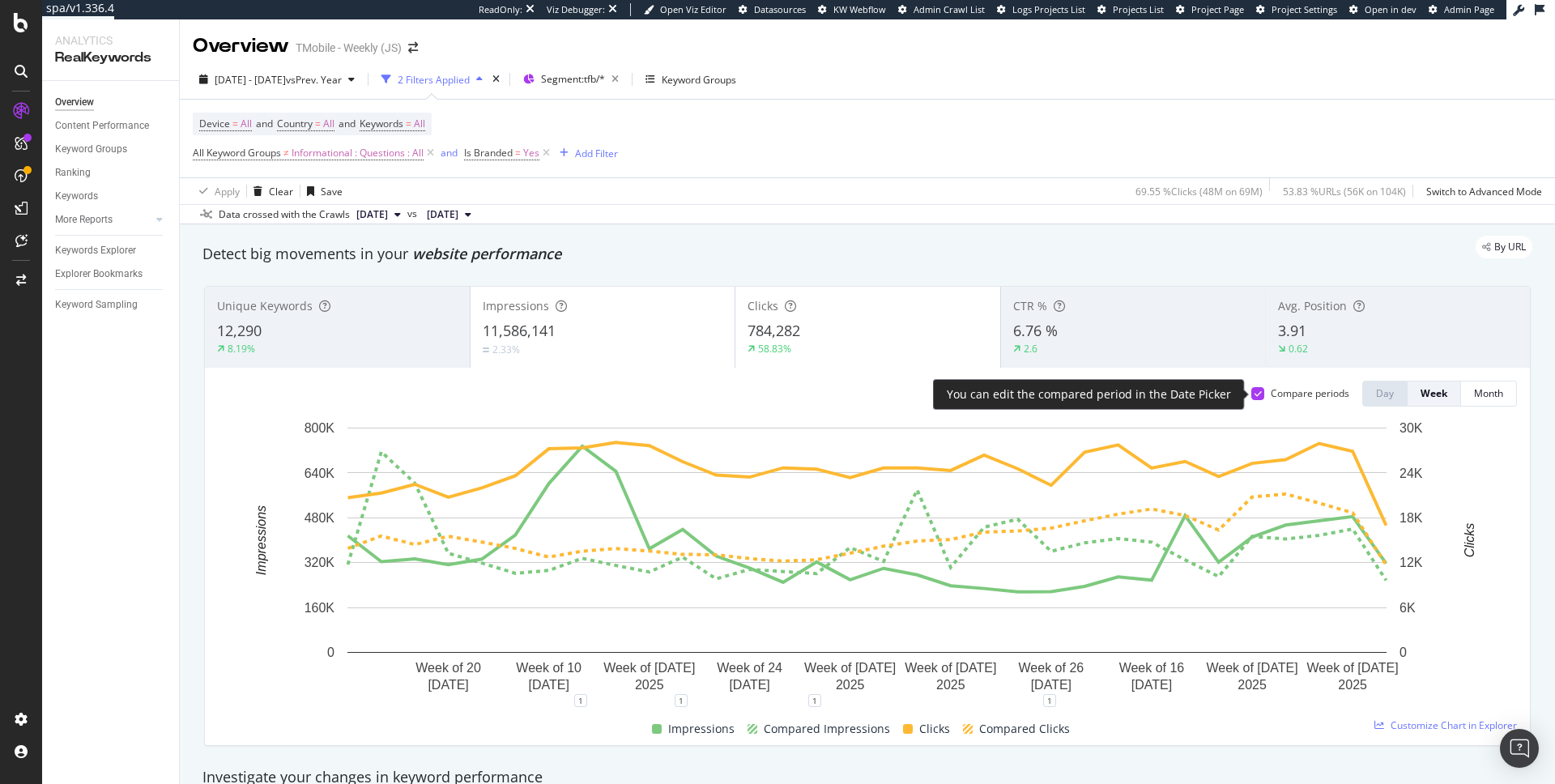
click at [1257, 393] on icon at bounding box center [1258, 393] width 7 height 8
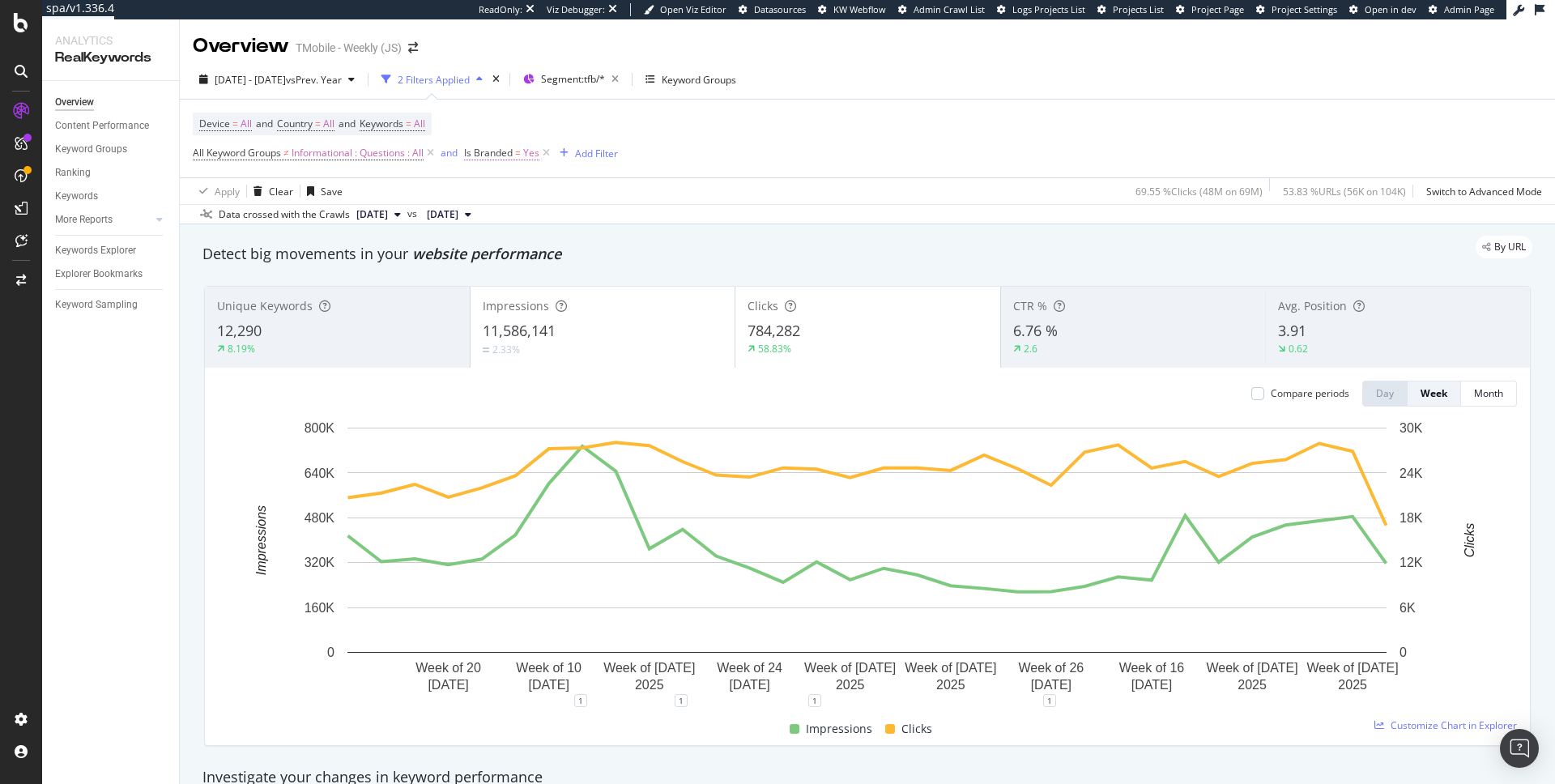
click at [539, 154] on span "Yes" at bounding box center [530, 152] width 16 height 22
click at [501, 190] on icon at bounding box center [503, 192] width 11 height 9
click at [501, 242] on span "No" at bounding box center [496, 246] width 13 height 14
click at [628, 221] on div "button" at bounding box center [622, 225] width 22 height 9
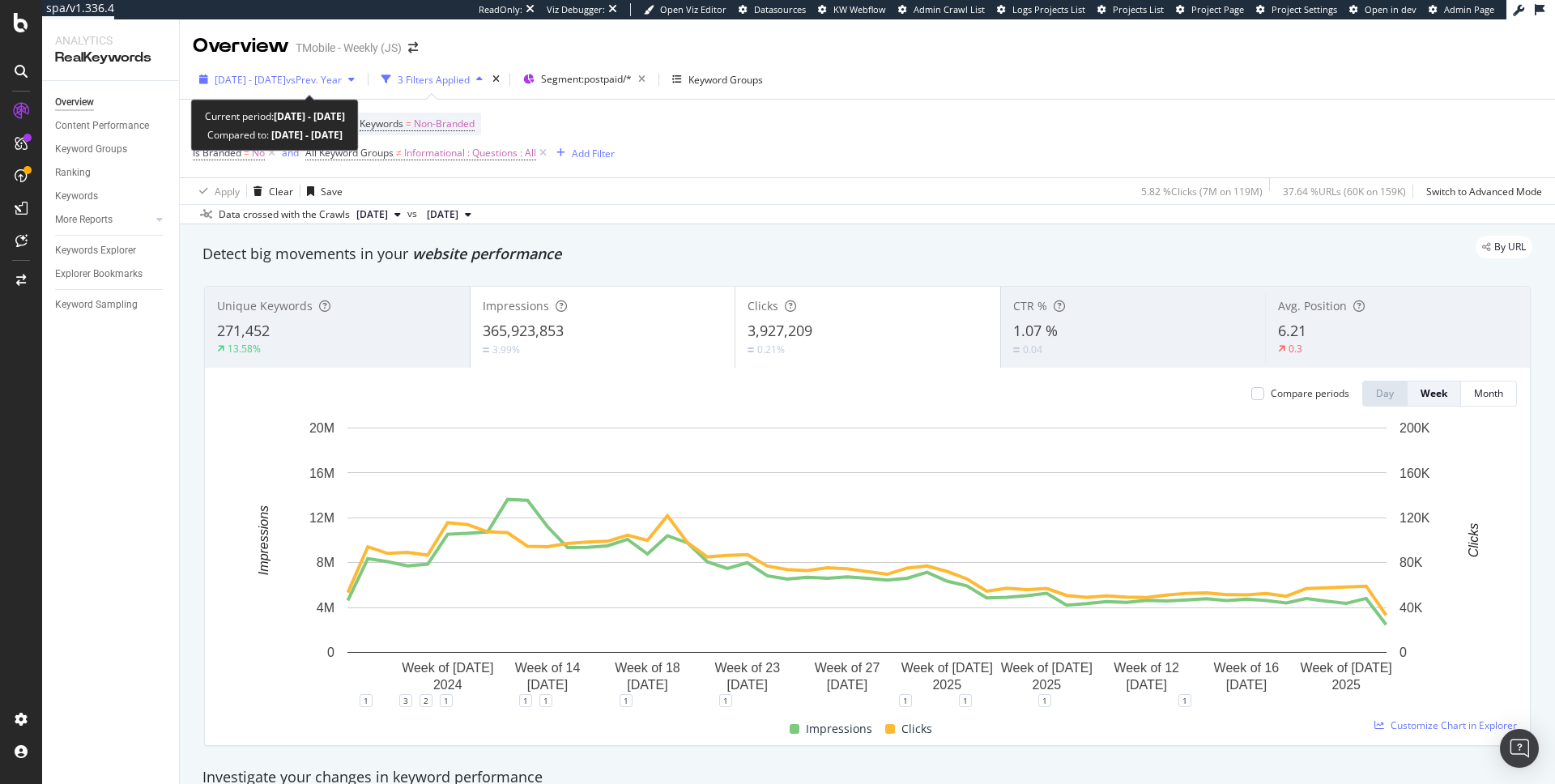
click at [293, 87] on div "[DATE] - [DATE] vs Prev. Year" at bounding box center [277, 80] width 168 height 24
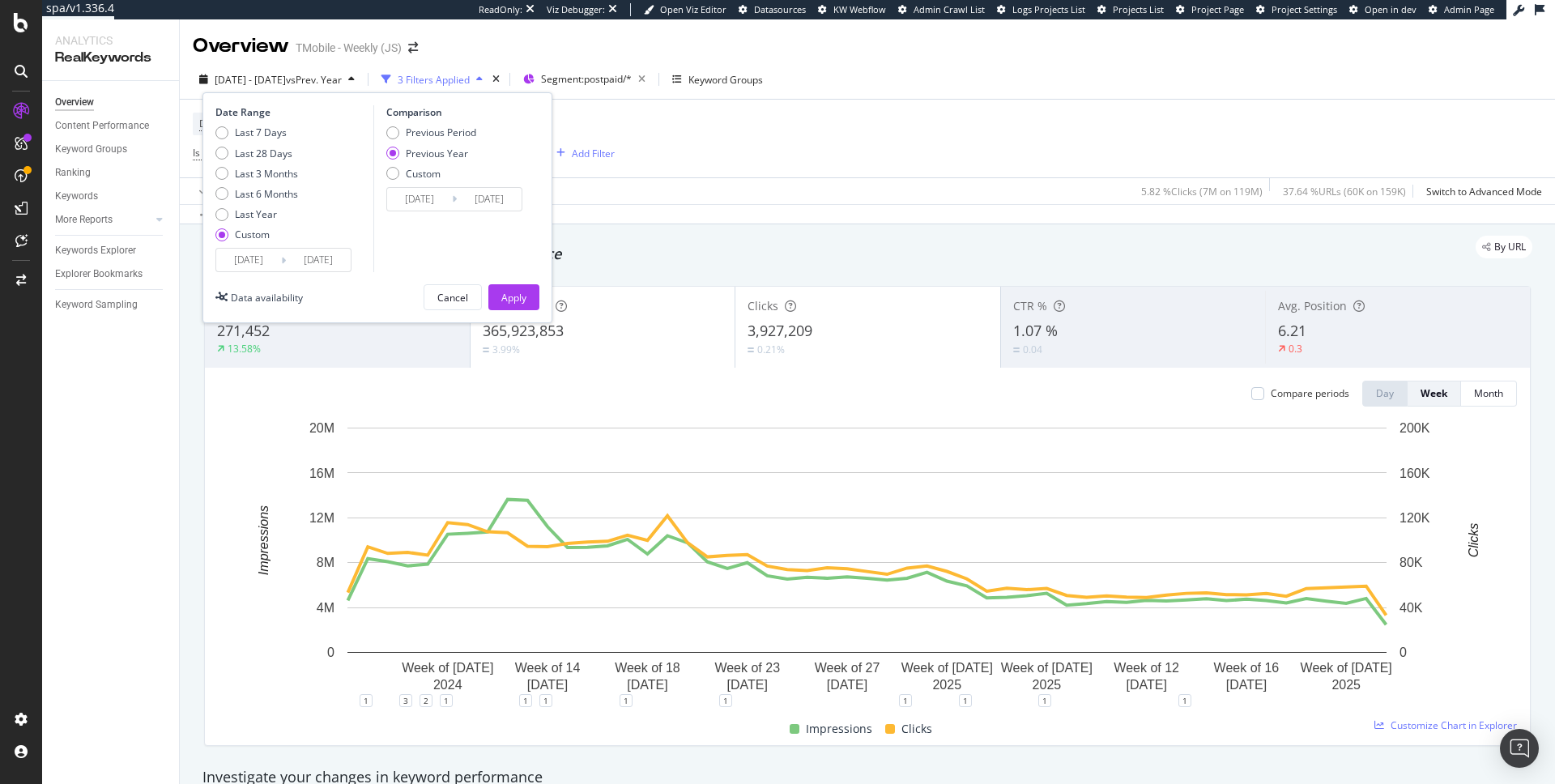
click at [257, 262] on input "[DATE]" at bounding box center [248, 260] width 65 height 22
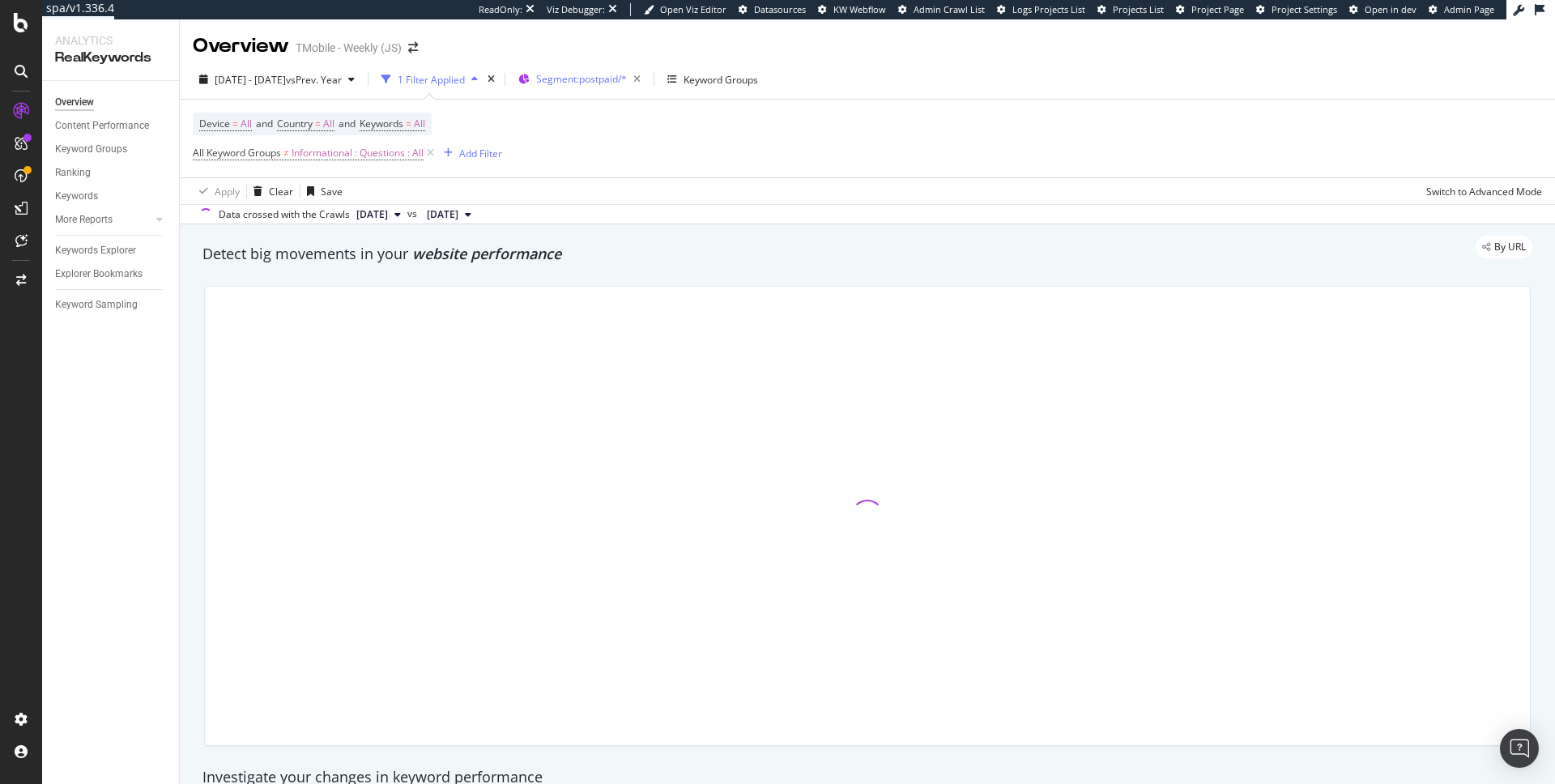
click at [627, 78] on span "Segment: postpaid/*" at bounding box center [581, 79] width 91 height 14
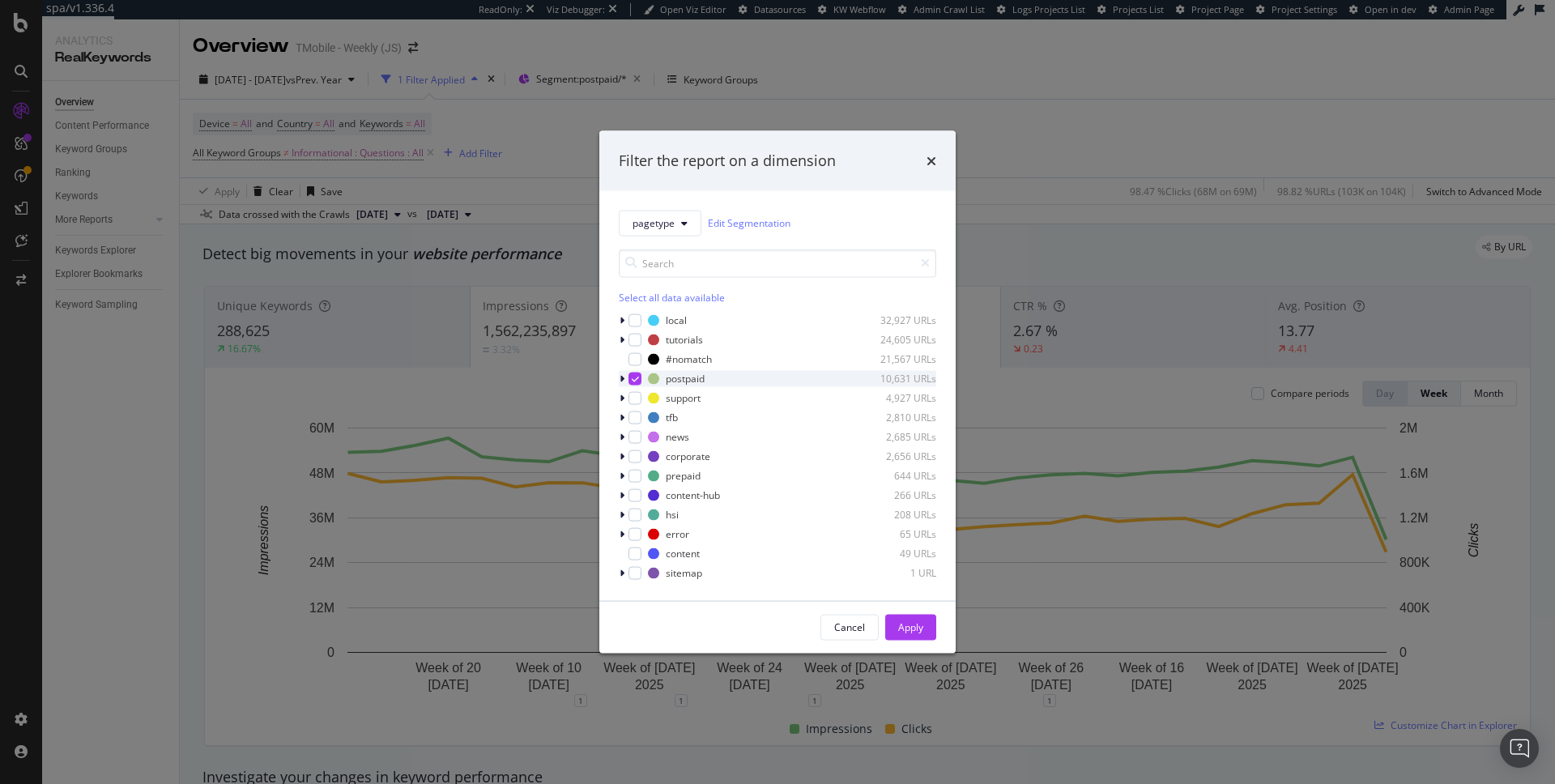
click at [636, 379] on icon "modal" at bounding box center [635, 378] width 7 height 8
click at [632, 413] on div "modal" at bounding box center [635, 417] width 13 height 13
click at [898, 627] on div "Apply" at bounding box center [910, 627] width 25 height 14
